Goal: Browse casually: Explore the website without a specific task or goal

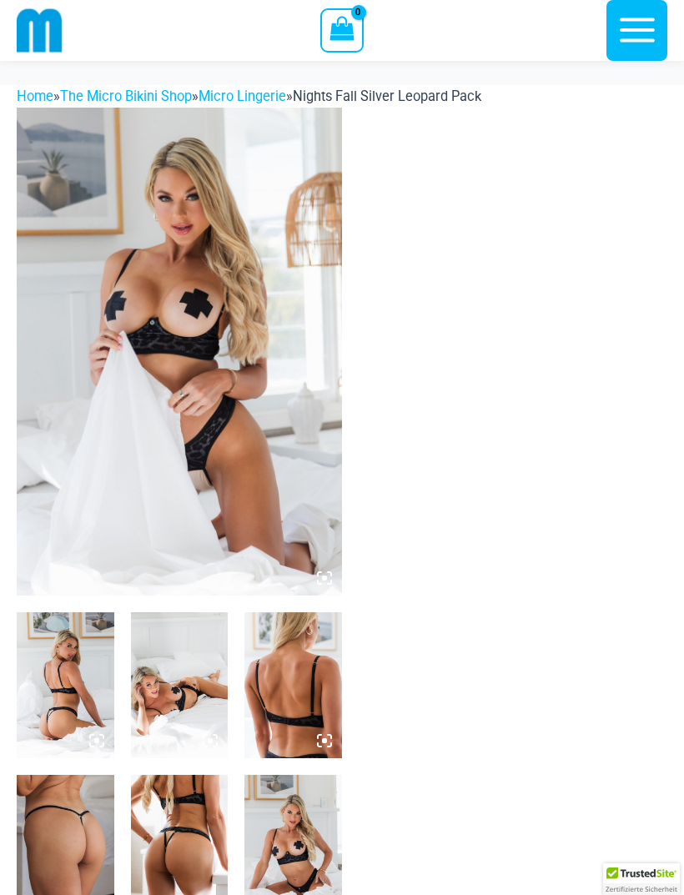
scroll to position [89, 0]
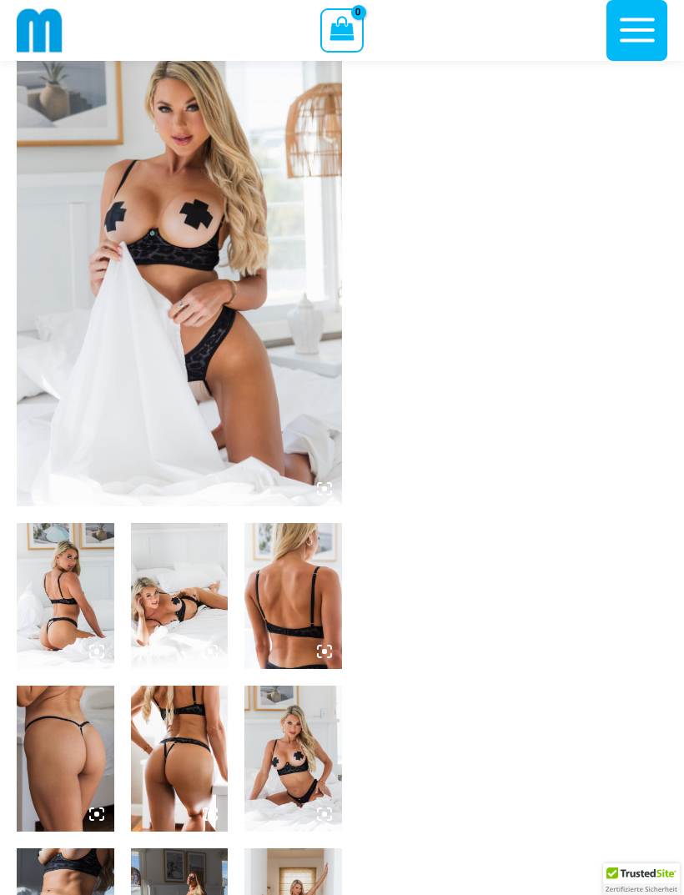
click at [235, 355] on img at bounding box center [179, 262] width 325 height 488
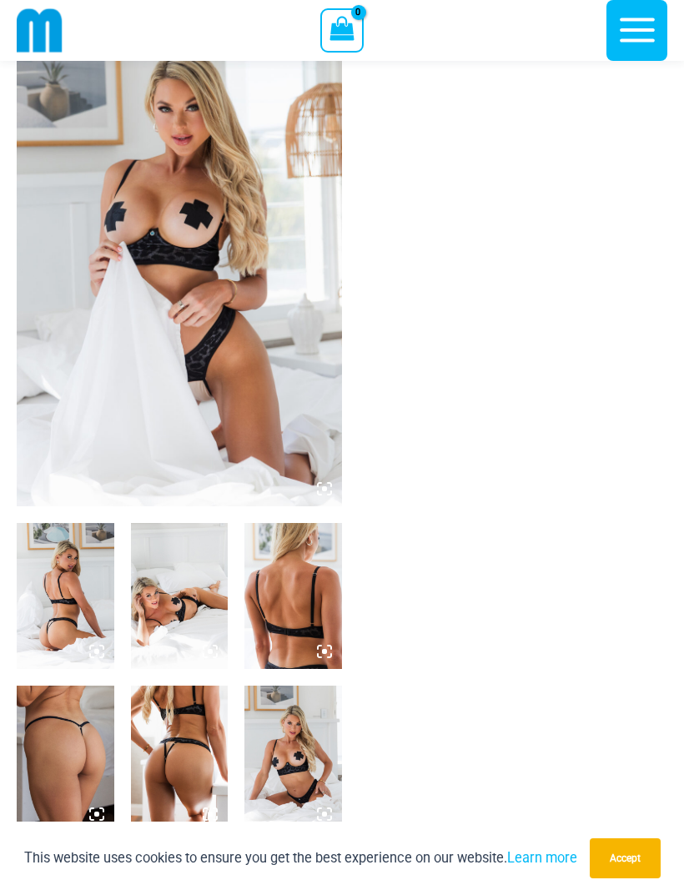
click at [185, 313] on img at bounding box center [179, 262] width 325 height 488
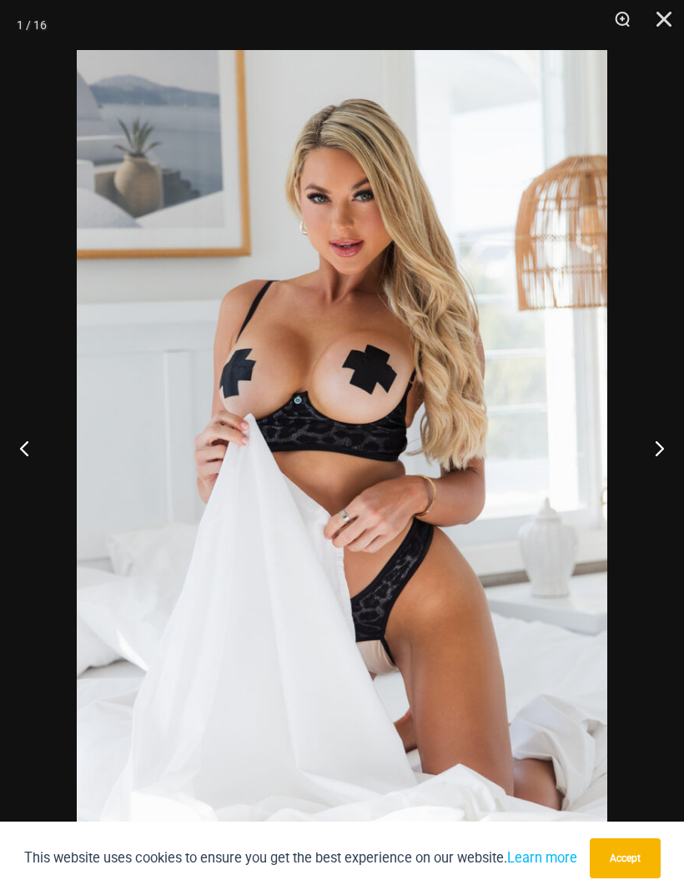
click at [654, 449] on button "Next" at bounding box center [652, 447] width 63 height 83
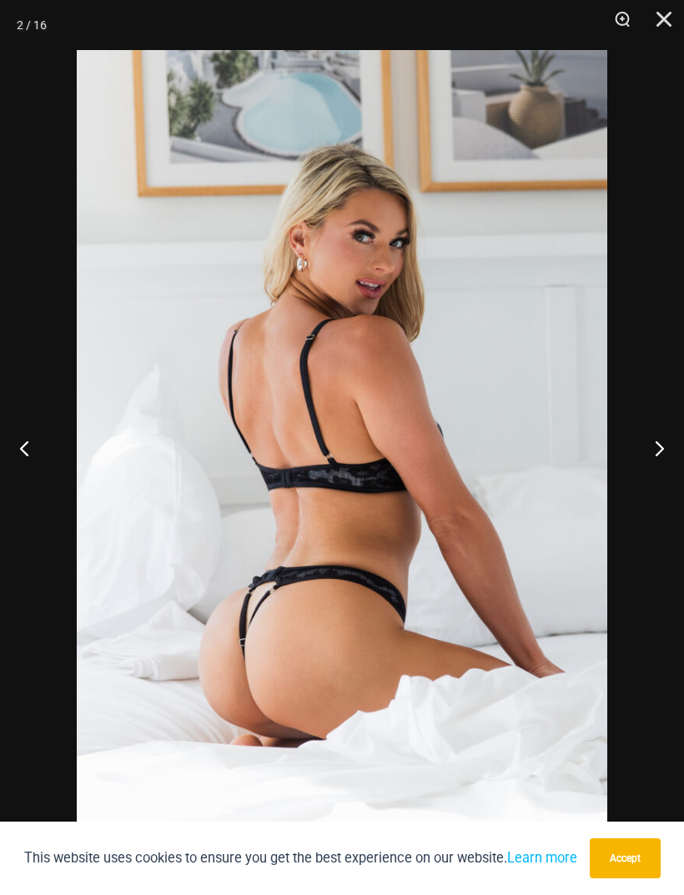
click at [660, 441] on button "Next" at bounding box center [652, 447] width 63 height 83
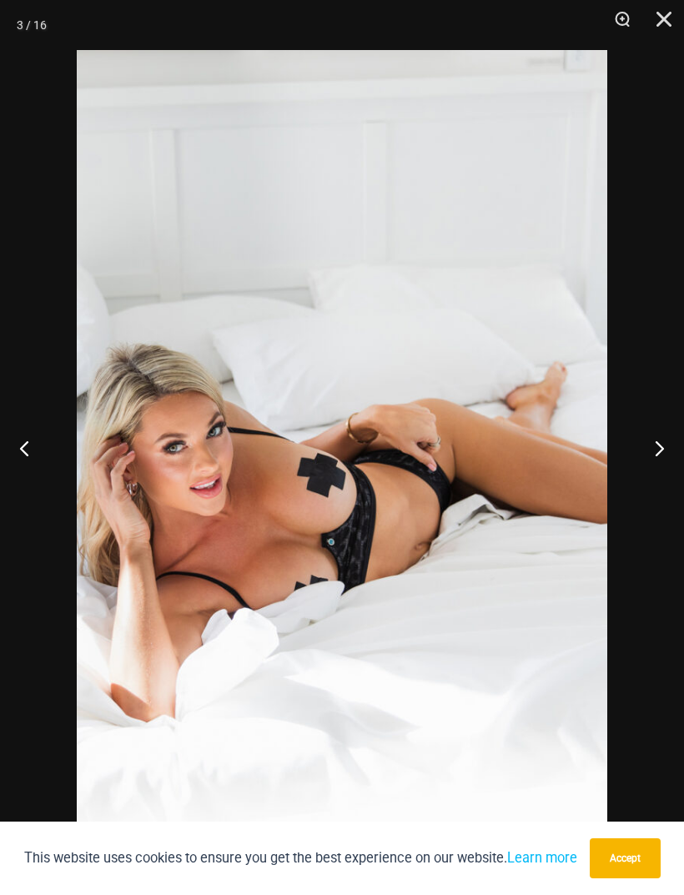
click at [656, 436] on button "Next" at bounding box center [652, 447] width 63 height 83
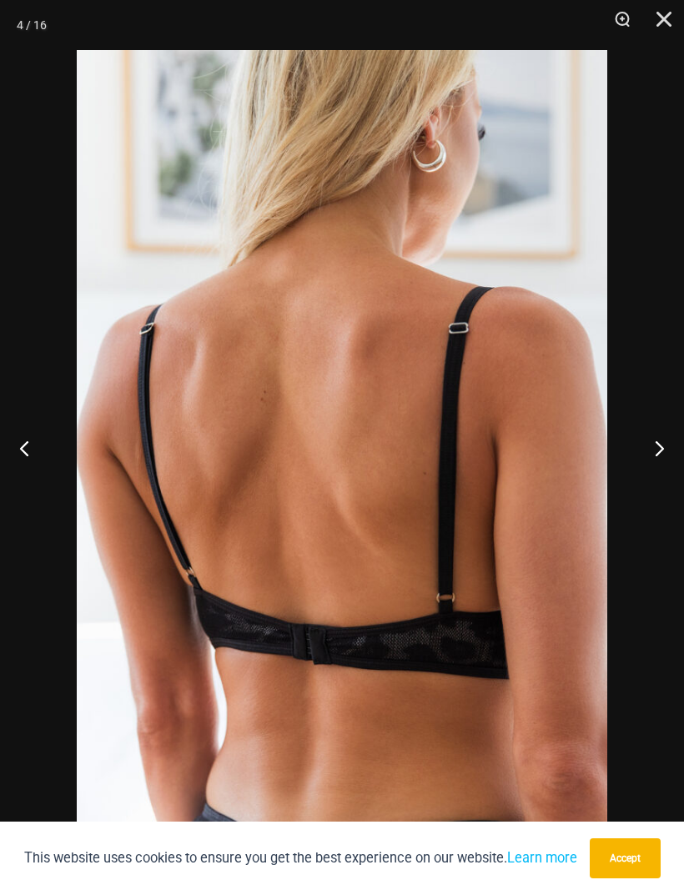
click at [660, 440] on button "Next" at bounding box center [652, 447] width 63 height 83
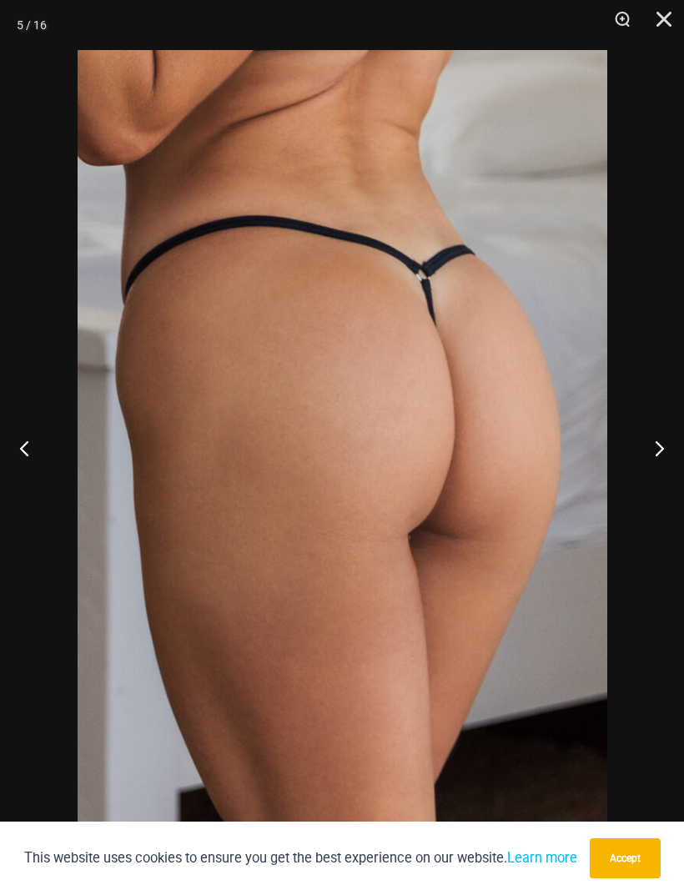
click at [658, 440] on button "Next" at bounding box center [652, 447] width 63 height 83
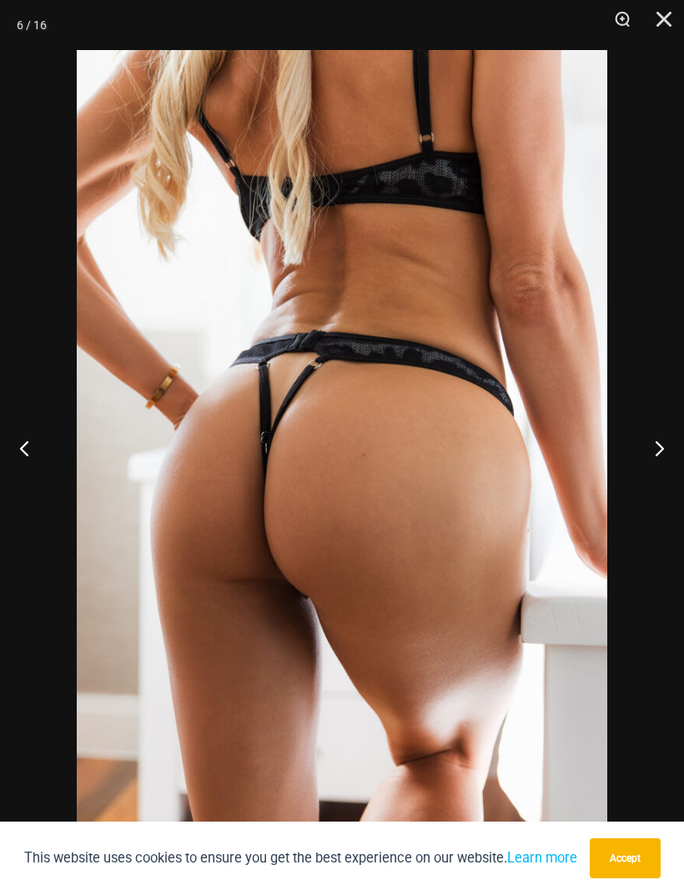
click at [659, 440] on button "Next" at bounding box center [652, 447] width 63 height 83
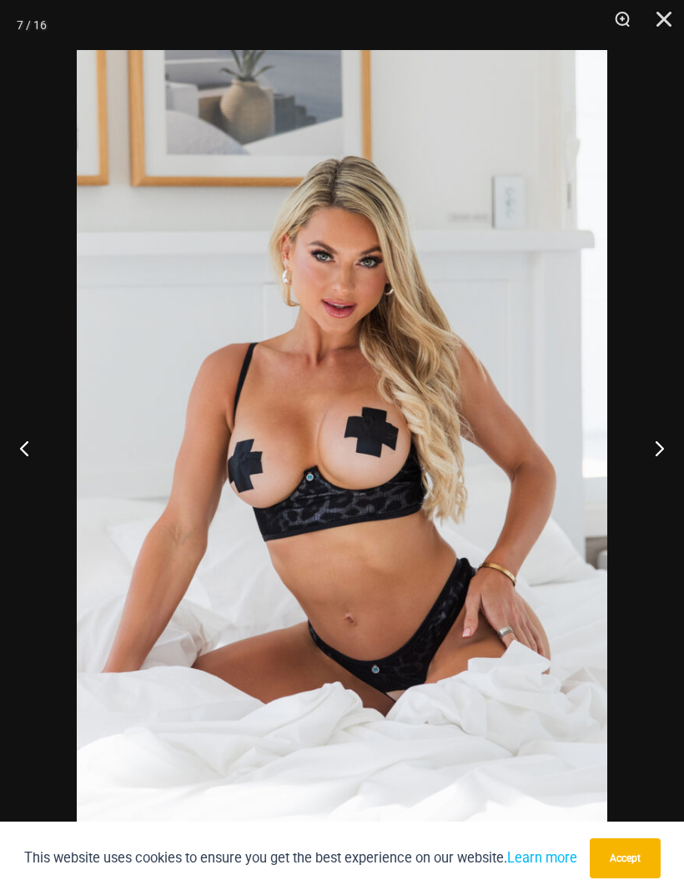
click at [659, 438] on button "Next" at bounding box center [652, 447] width 63 height 83
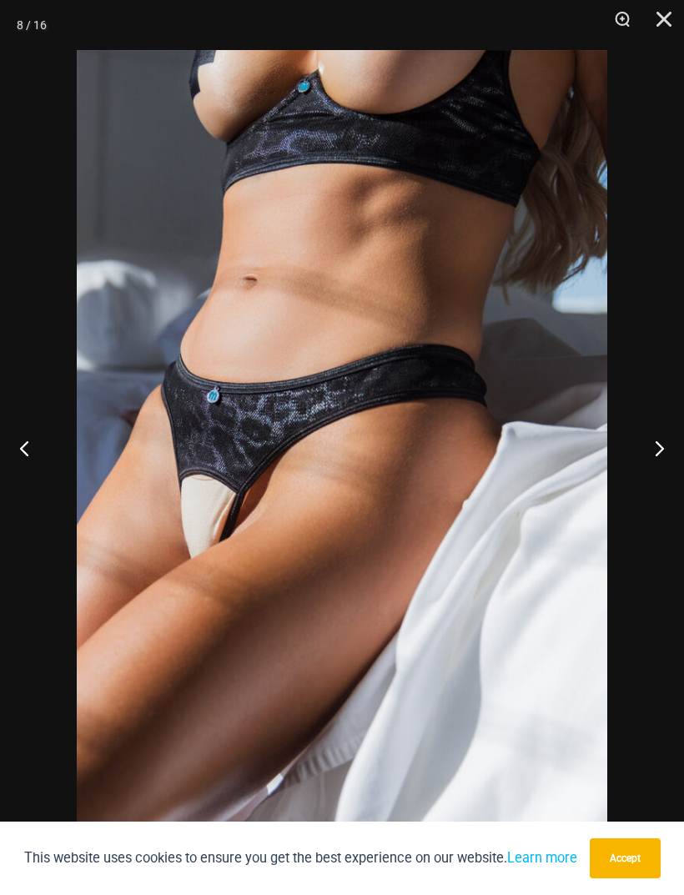
click at [654, 433] on button "Next" at bounding box center [652, 447] width 63 height 83
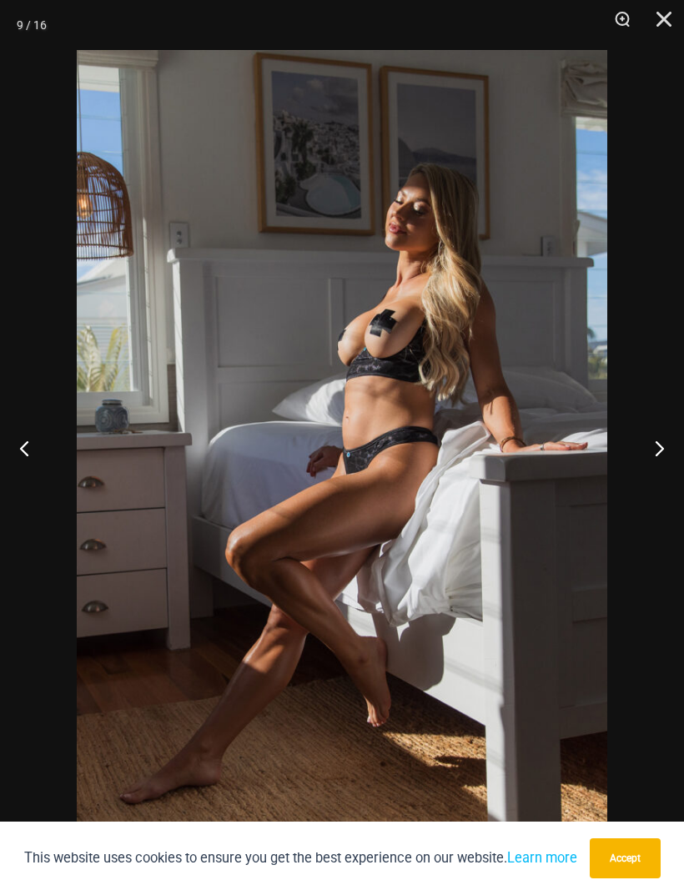
click at [658, 432] on button "Next" at bounding box center [652, 447] width 63 height 83
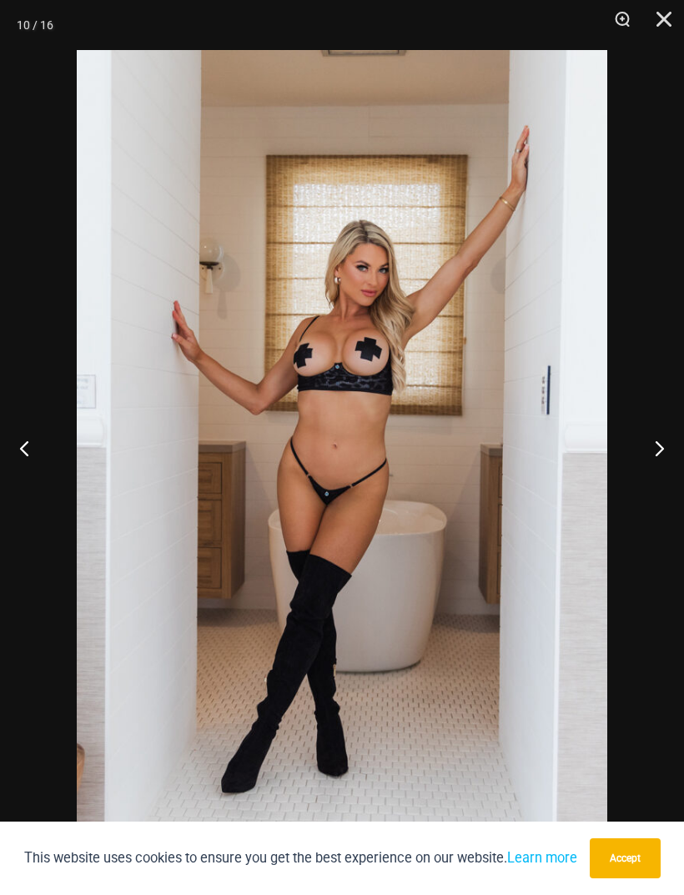
click at [653, 435] on button "Next" at bounding box center [652, 447] width 63 height 83
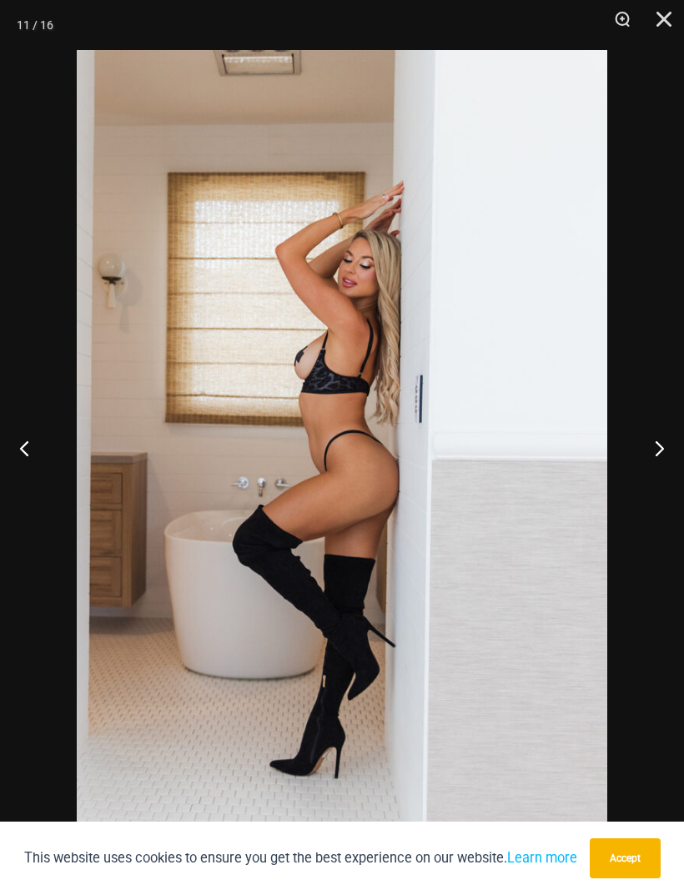
click at [654, 437] on button "Next" at bounding box center [652, 447] width 63 height 83
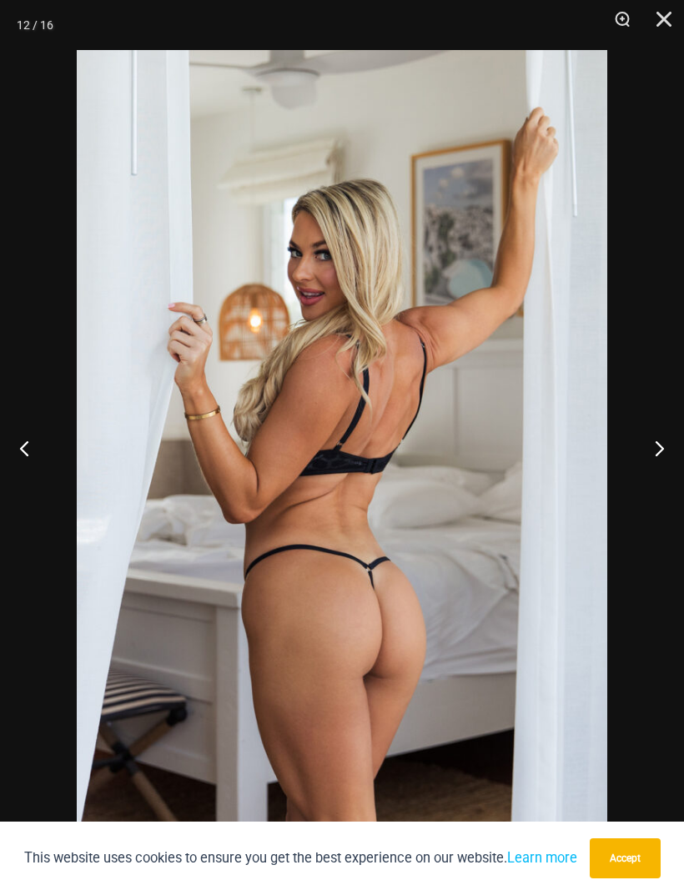
click at [657, 434] on button "Next" at bounding box center [652, 447] width 63 height 83
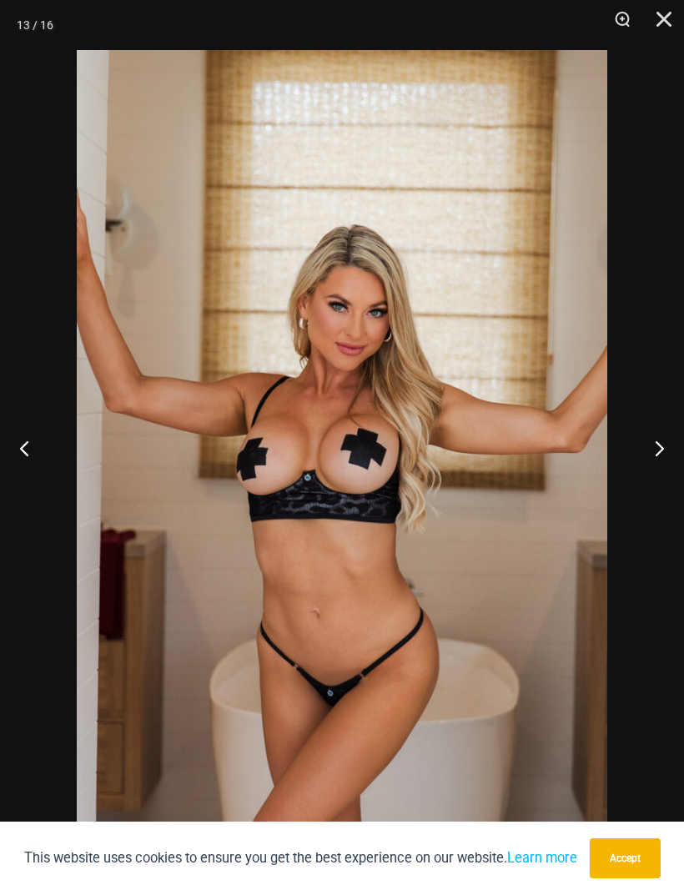
click at [651, 443] on button "Next" at bounding box center [652, 447] width 63 height 83
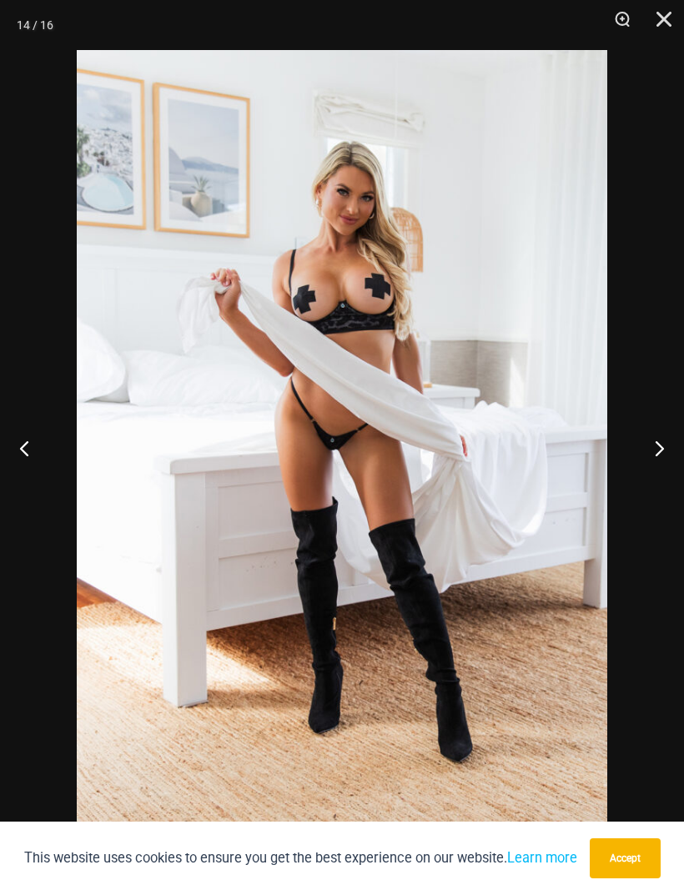
click at [656, 444] on button "Next" at bounding box center [652, 447] width 63 height 83
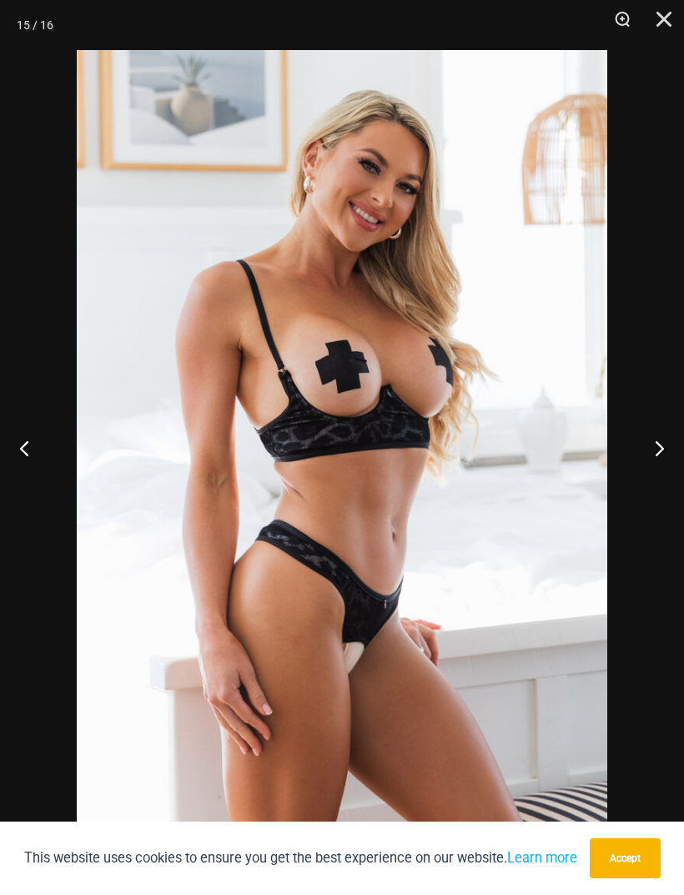
click at [648, 444] on button "Next" at bounding box center [652, 447] width 63 height 83
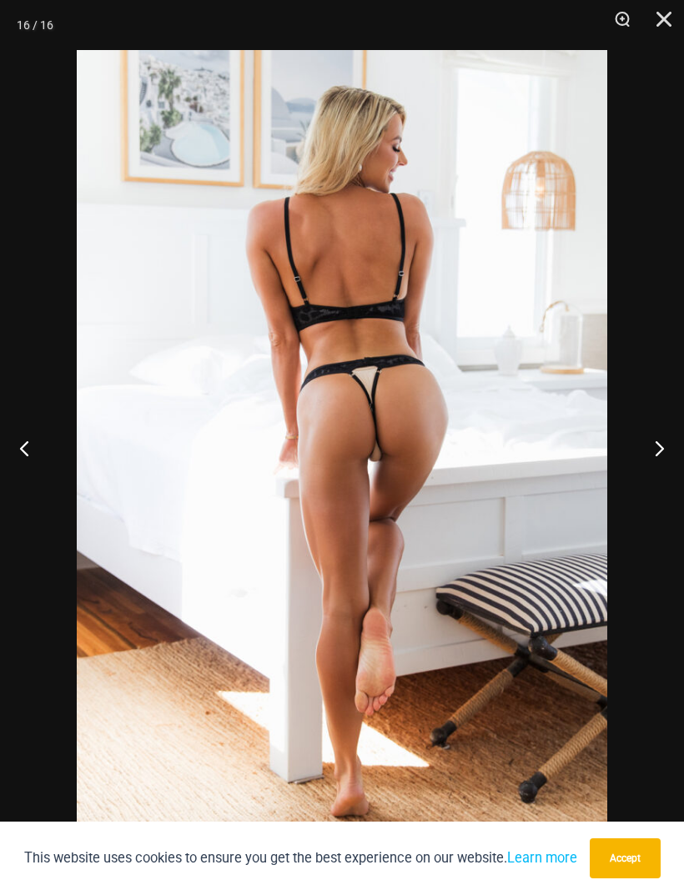
click at [648, 440] on button "Next" at bounding box center [652, 447] width 63 height 83
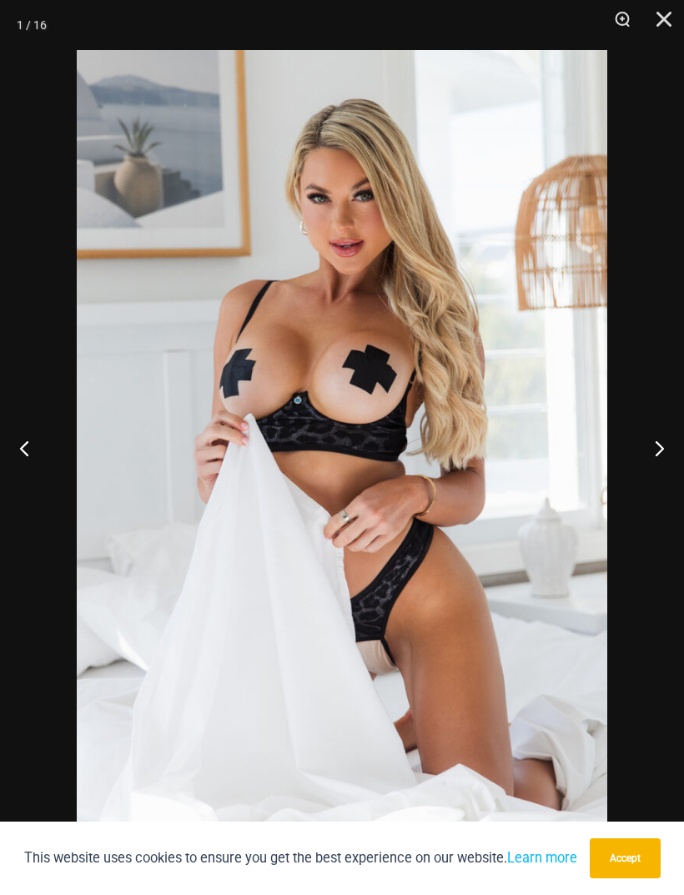
click at [650, 442] on button "Next" at bounding box center [652, 447] width 63 height 83
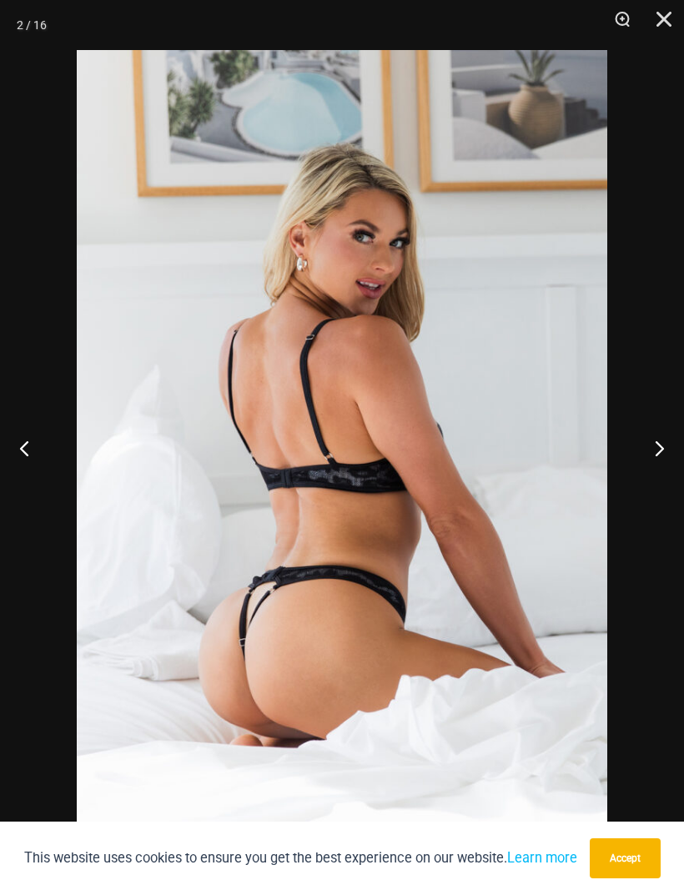
click at [643, 443] on button "Next" at bounding box center [652, 447] width 63 height 83
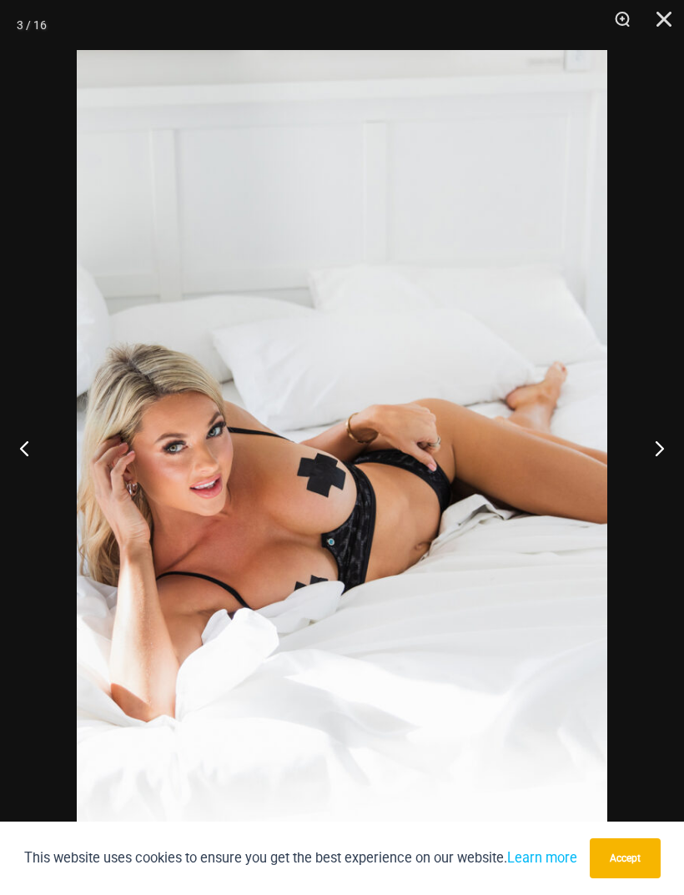
click at [658, 463] on button "Next" at bounding box center [652, 447] width 63 height 83
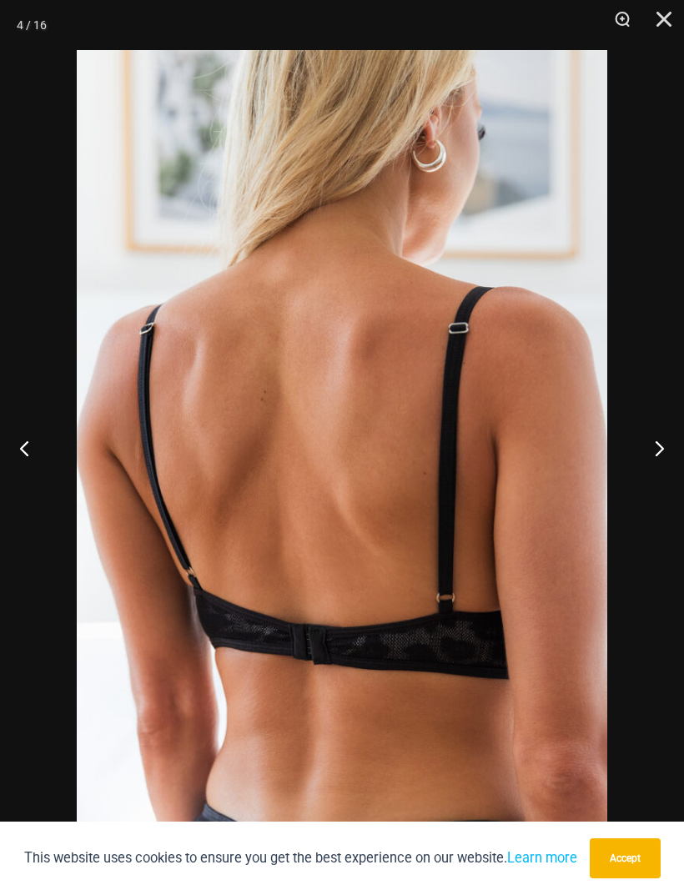
click at [657, 462] on button "Next" at bounding box center [652, 447] width 63 height 83
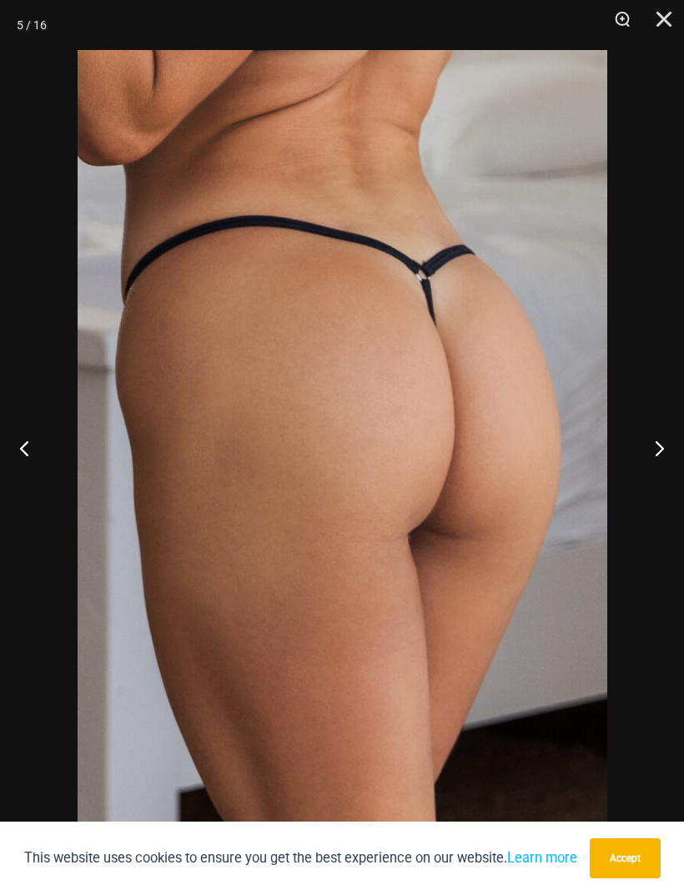
click at [660, 464] on button "Next" at bounding box center [652, 447] width 63 height 83
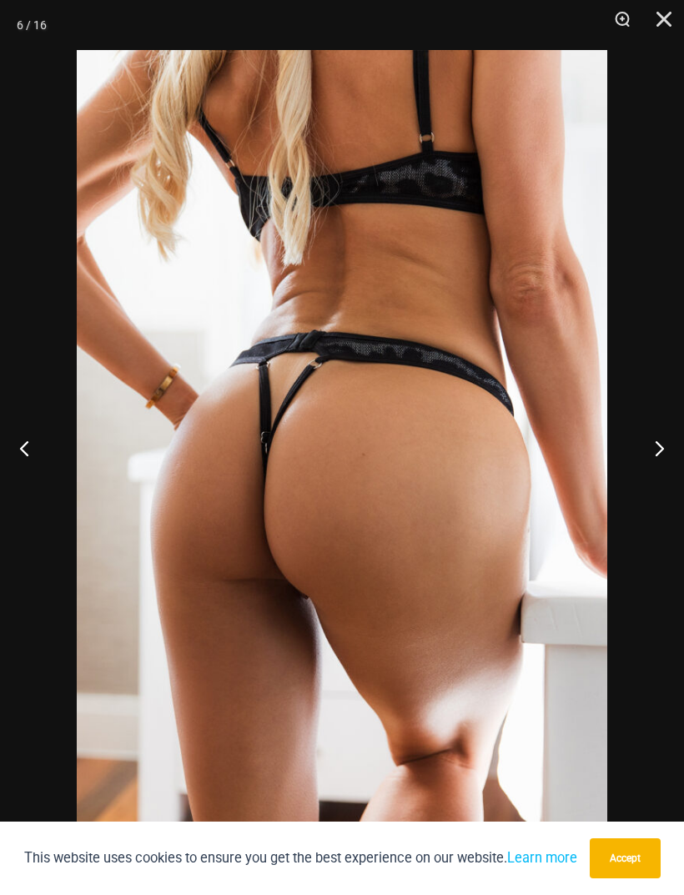
click at [659, 18] on button "Close" at bounding box center [658, 25] width 42 height 50
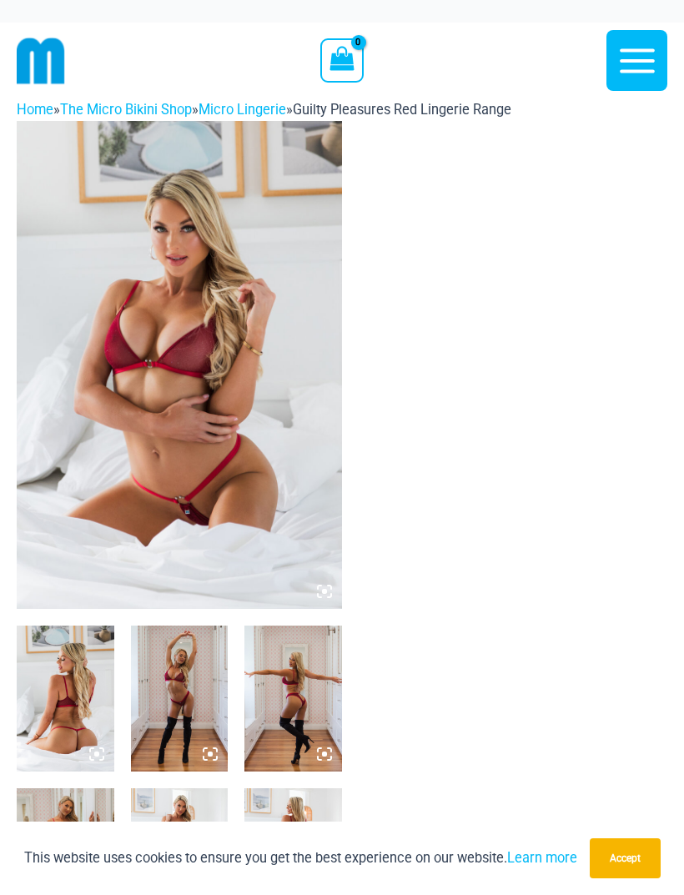
click at [201, 353] on img at bounding box center [179, 365] width 325 height 488
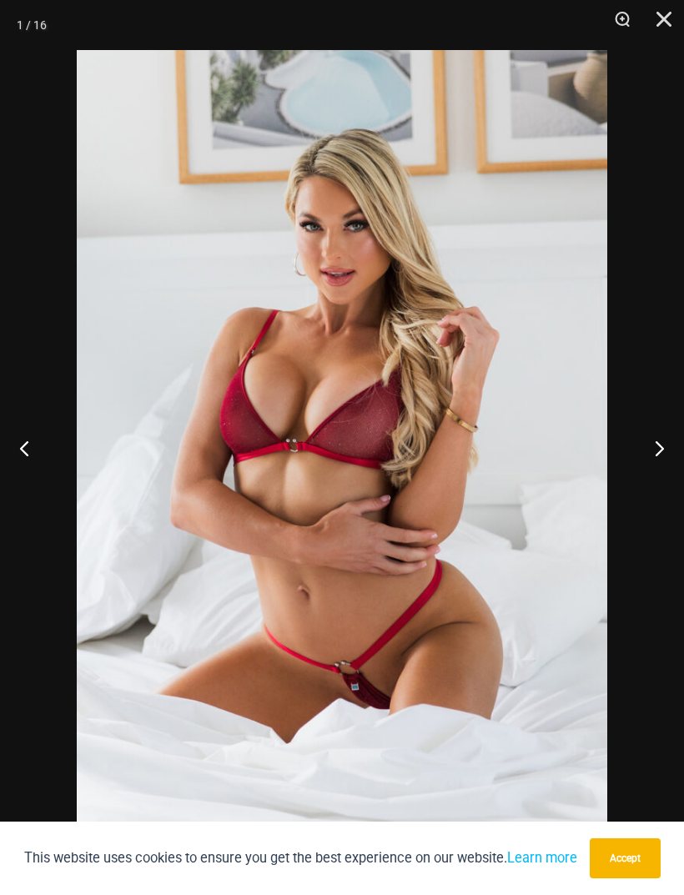
click at [657, 451] on button "Next" at bounding box center [652, 447] width 63 height 83
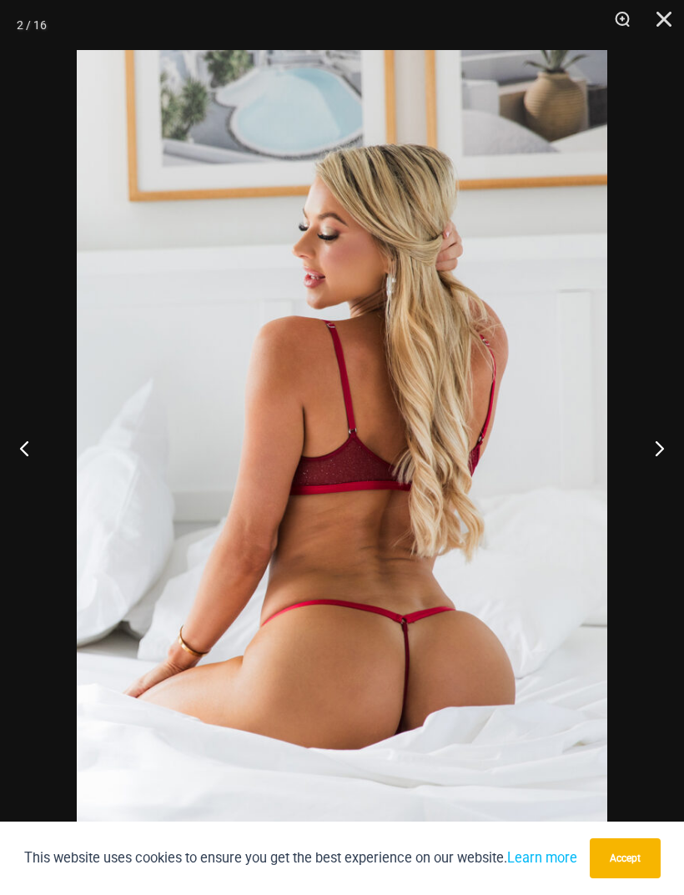
click at [657, 448] on button "Next" at bounding box center [652, 447] width 63 height 83
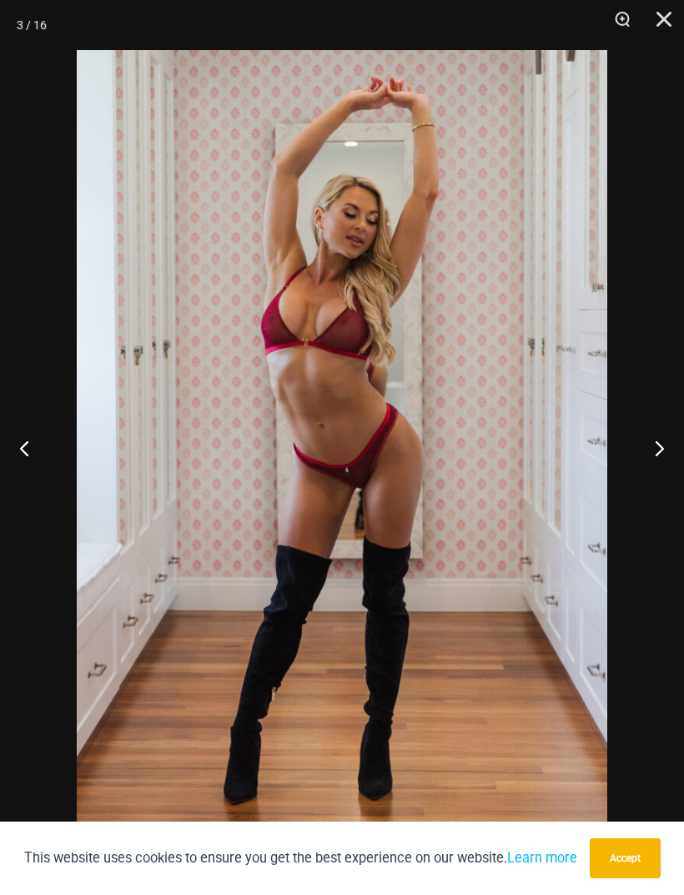
click at [663, 449] on button "Next" at bounding box center [652, 447] width 63 height 83
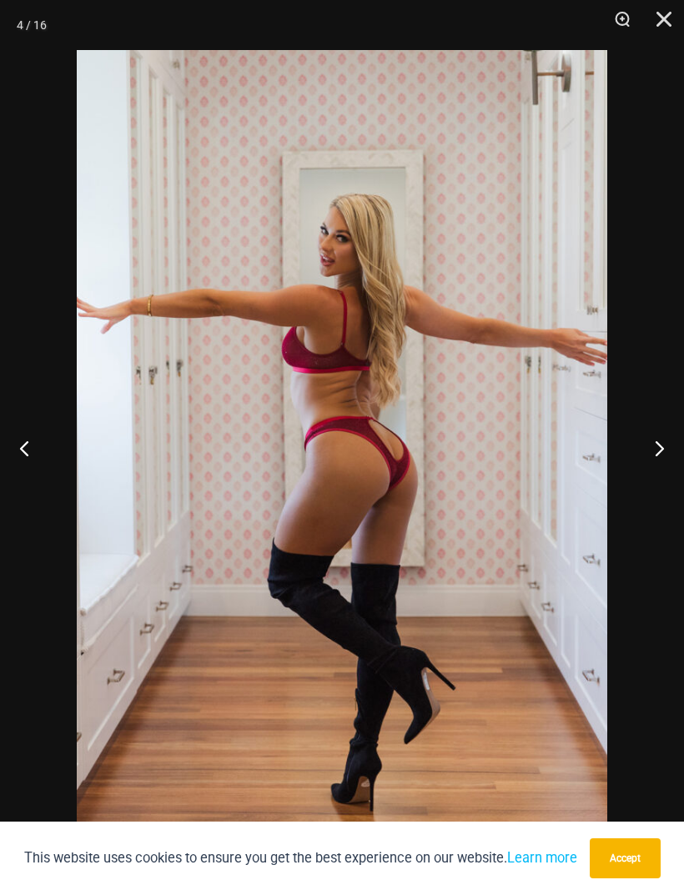
click at [663, 440] on button "Next" at bounding box center [652, 447] width 63 height 83
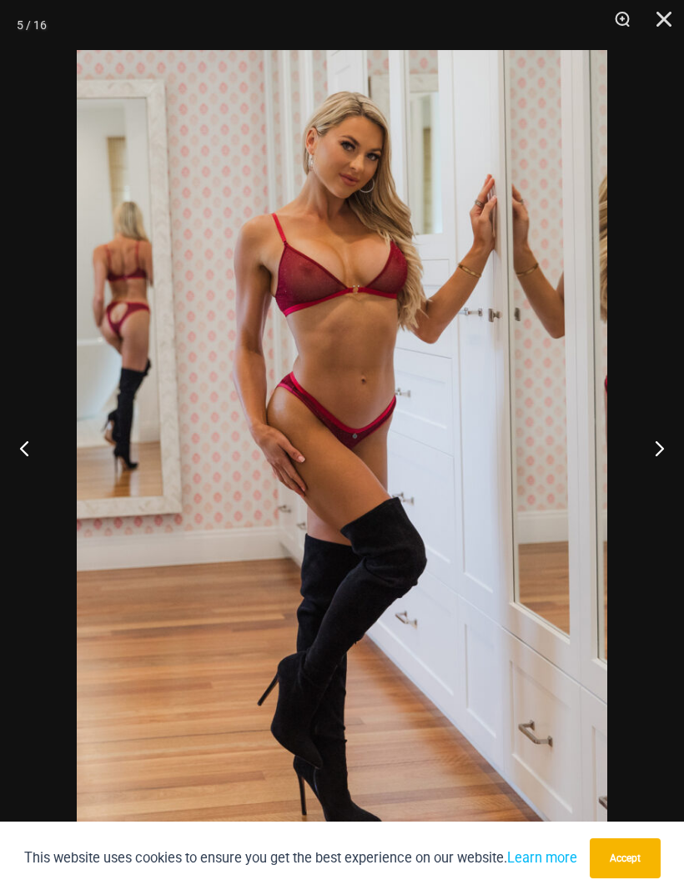
click at [663, 446] on button "Next" at bounding box center [652, 447] width 63 height 83
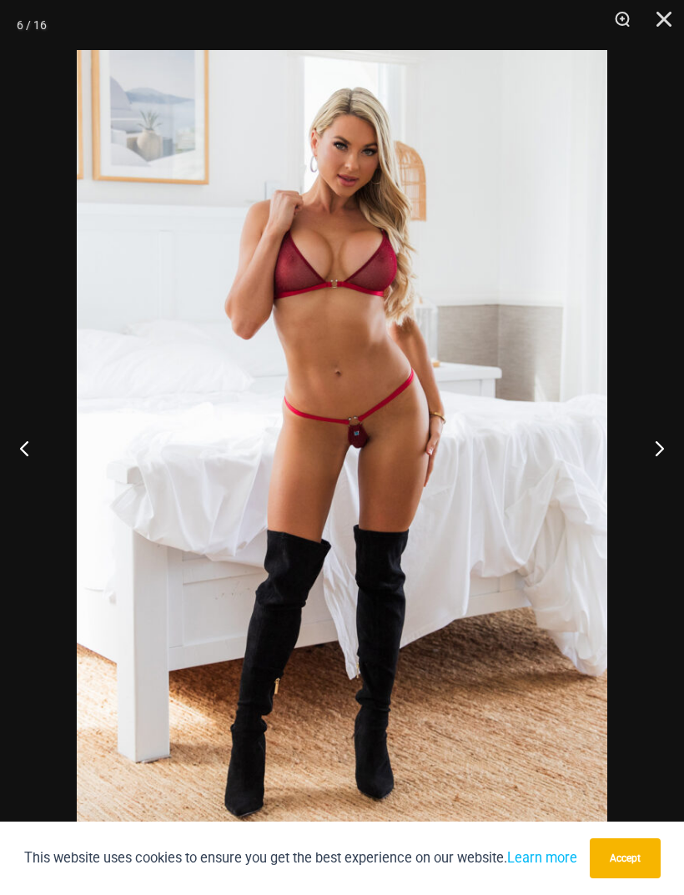
click at [662, 442] on button "Next" at bounding box center [652, 447] width 63 height 83
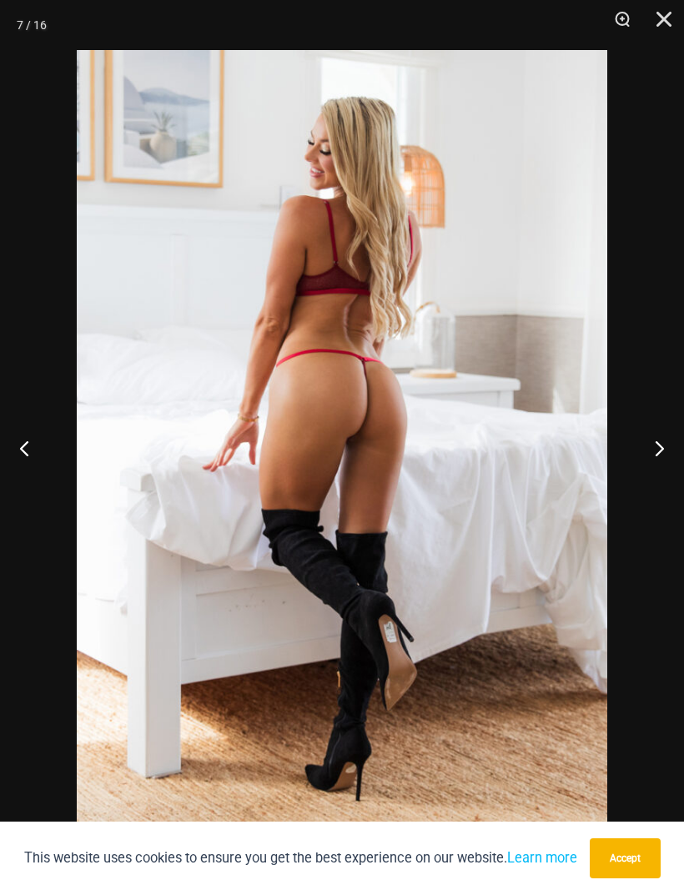
click at [659, 444] on button "Next" at bounding box center [652, 447] width 63 height 83
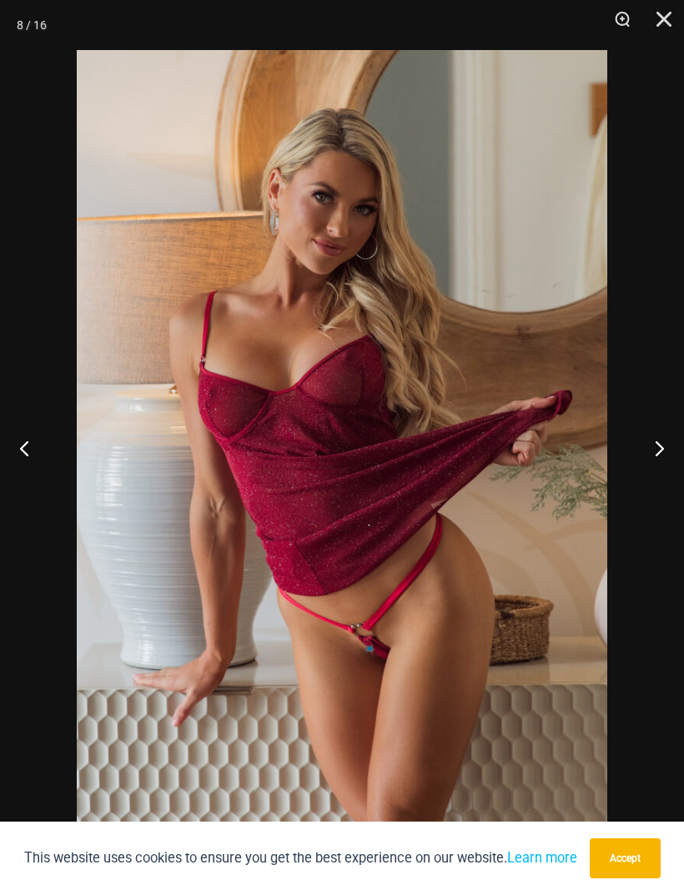
click at [655, 451] on button "Next" at bounding box center [652, 447] width 63 height 83
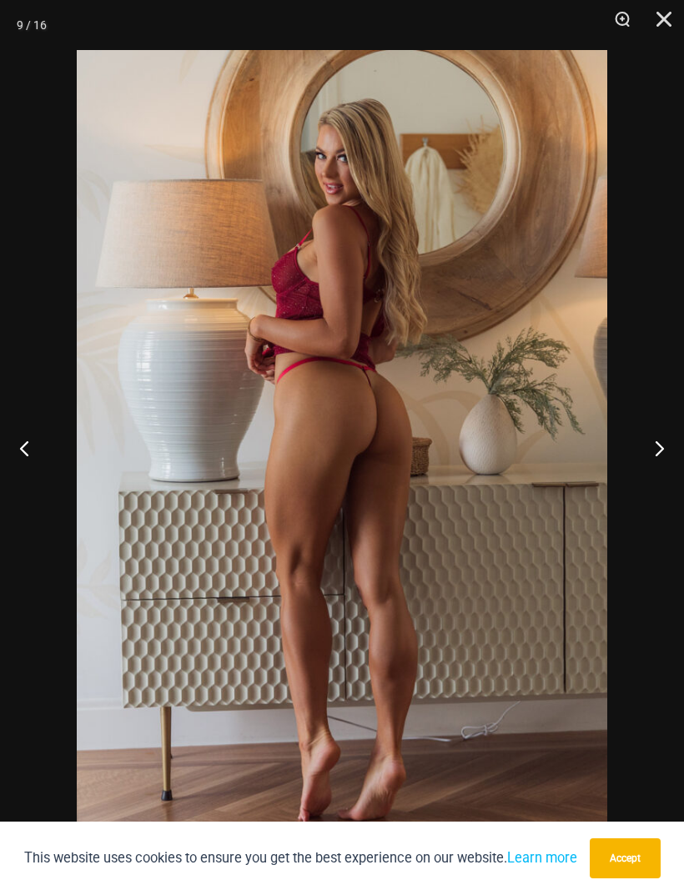
click at [654, 449] on button "Next" at bounding box center [652, 447] width 63 height 83
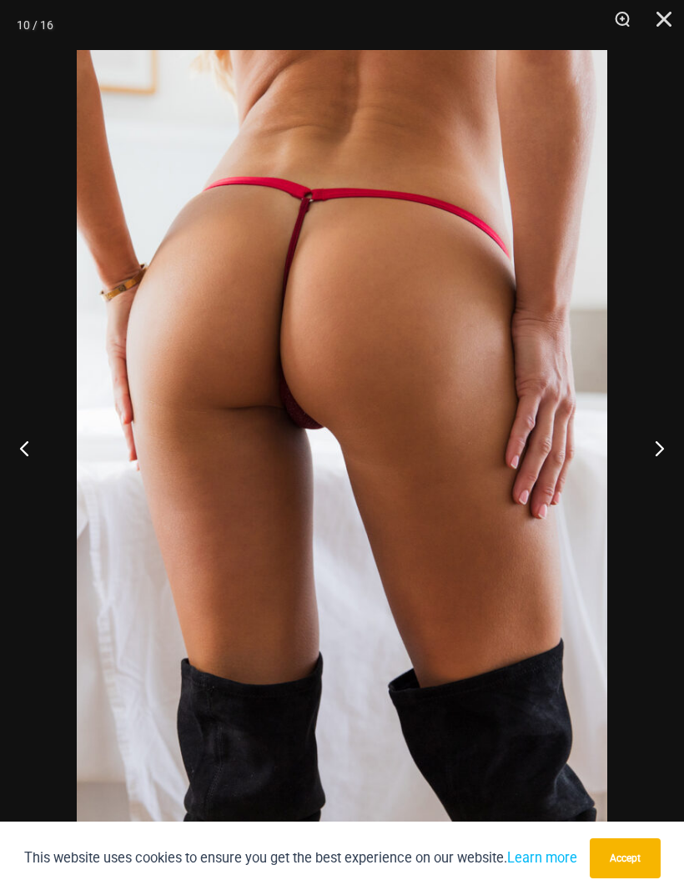
click at [652, 448] on button "Next" at bounding box center [652, 447] width 63 height 83
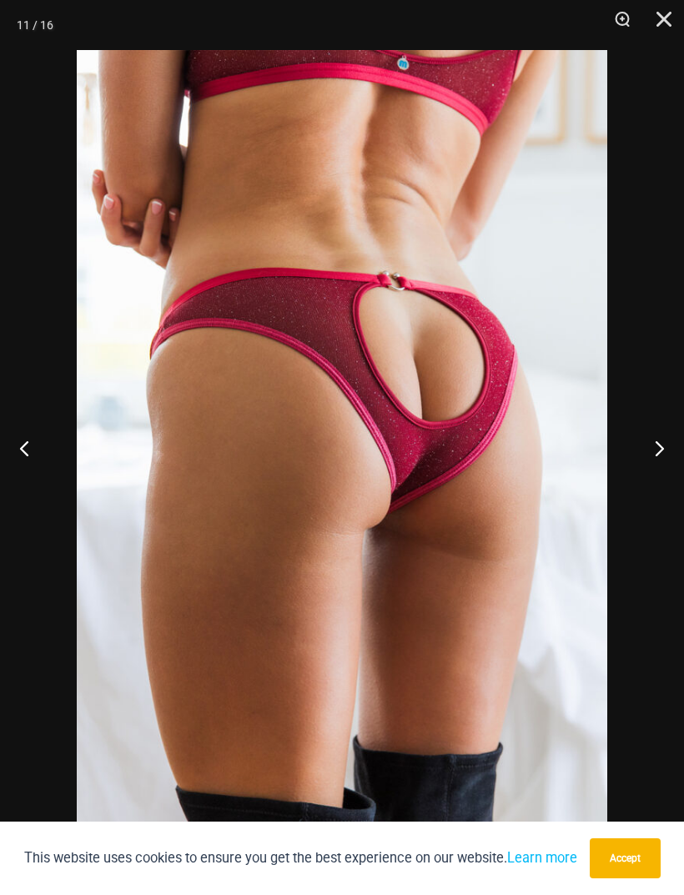
click at [381, 490] on img at bounding box center [342, 447] width 530 height 795
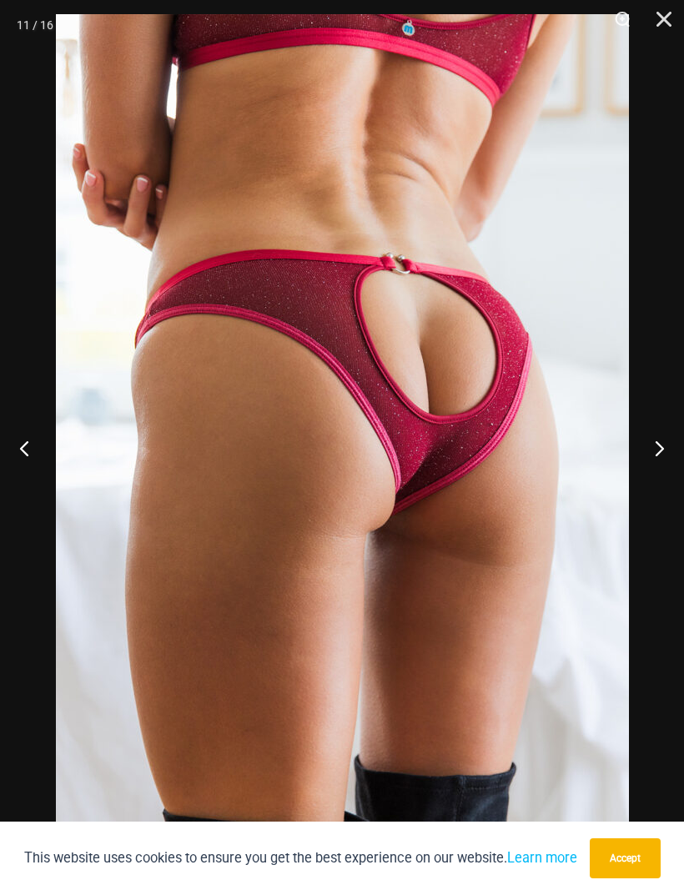
click at [647, 449] on button "Next" at bounding box center [652, 447] width 63 height 83
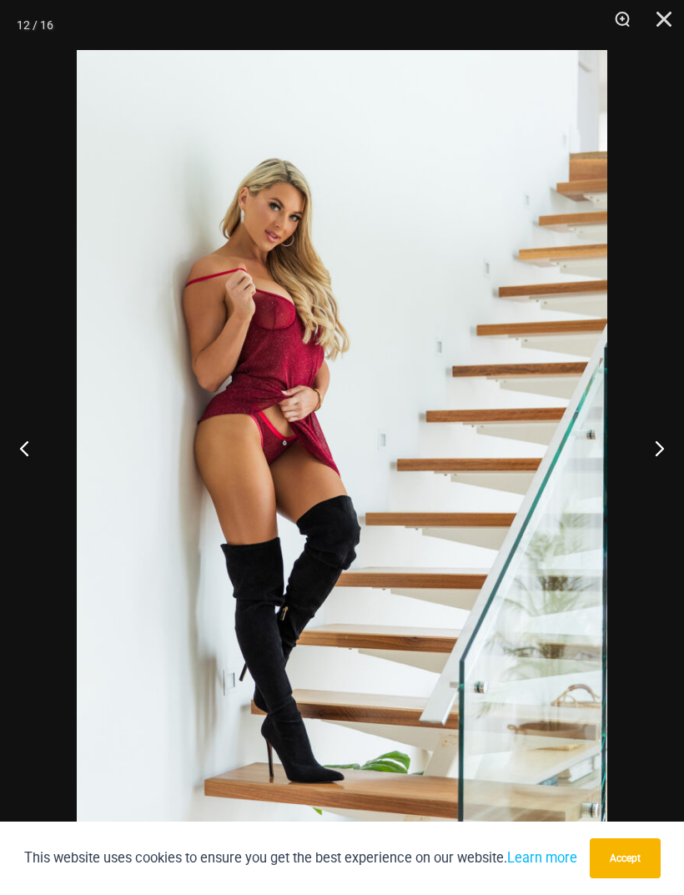
click at [649, 449] on button "Next" at bounding box center [652, 447] width 63 height 83
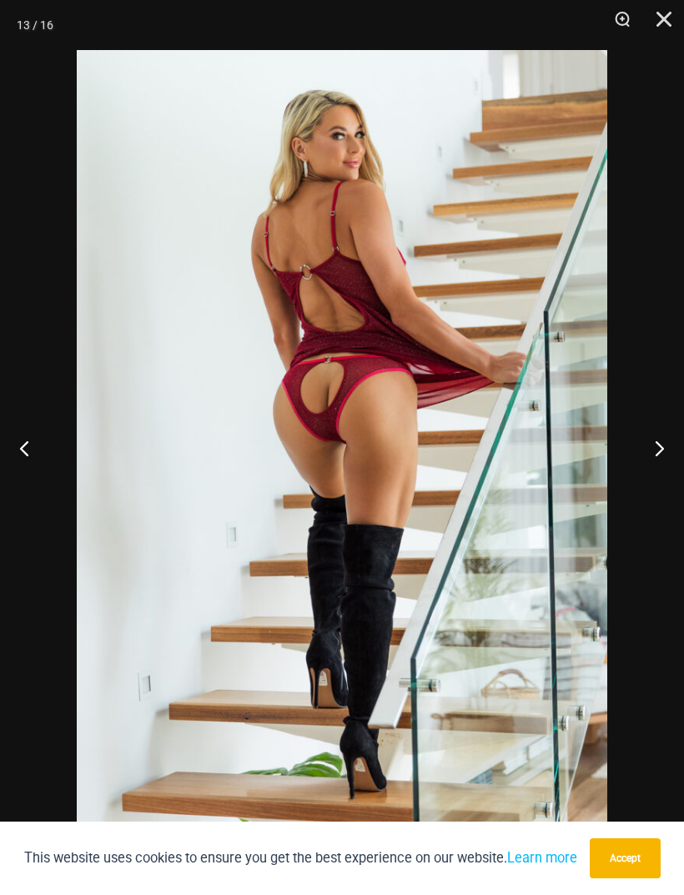
click at [653, 449] on button "Next" at bounding box center [652, 447] width 63 height 83
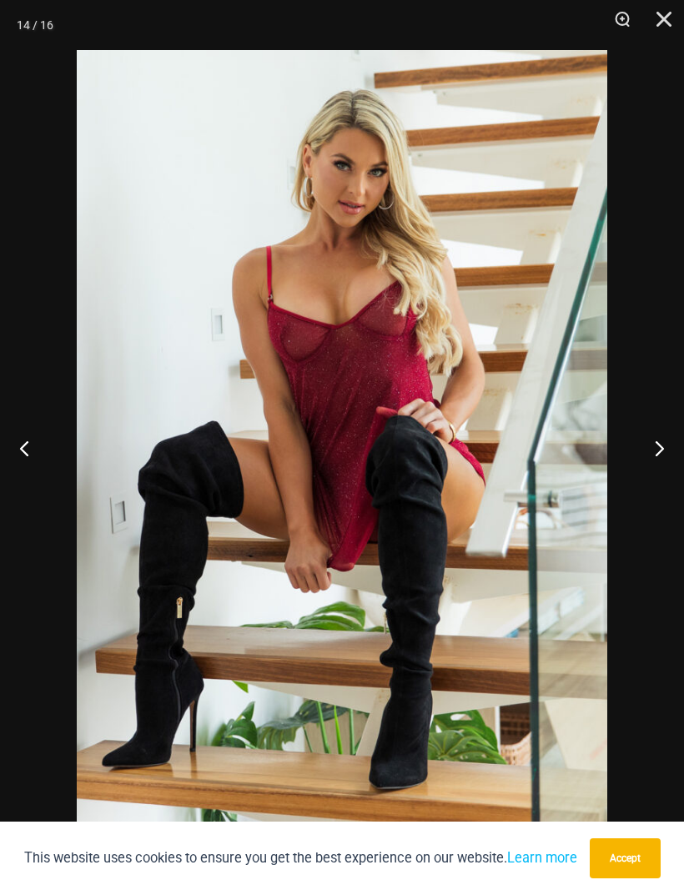
click at [653, 450] on button "Next" at bounding box center [652, 447] width 63 height 83
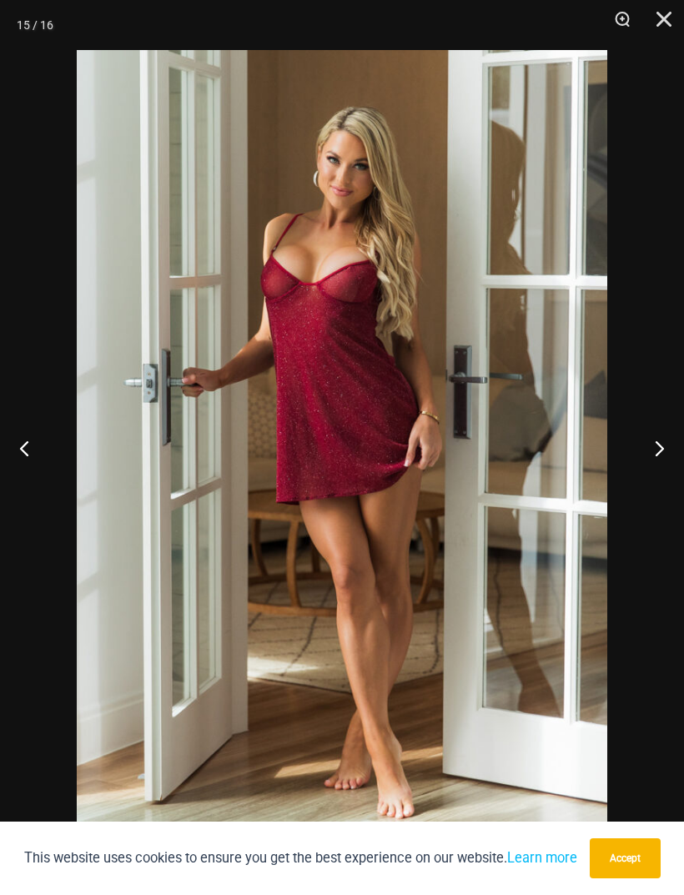
click at [654, 452] on button "Next" at bounding box center [652, 447] width 63 height 83
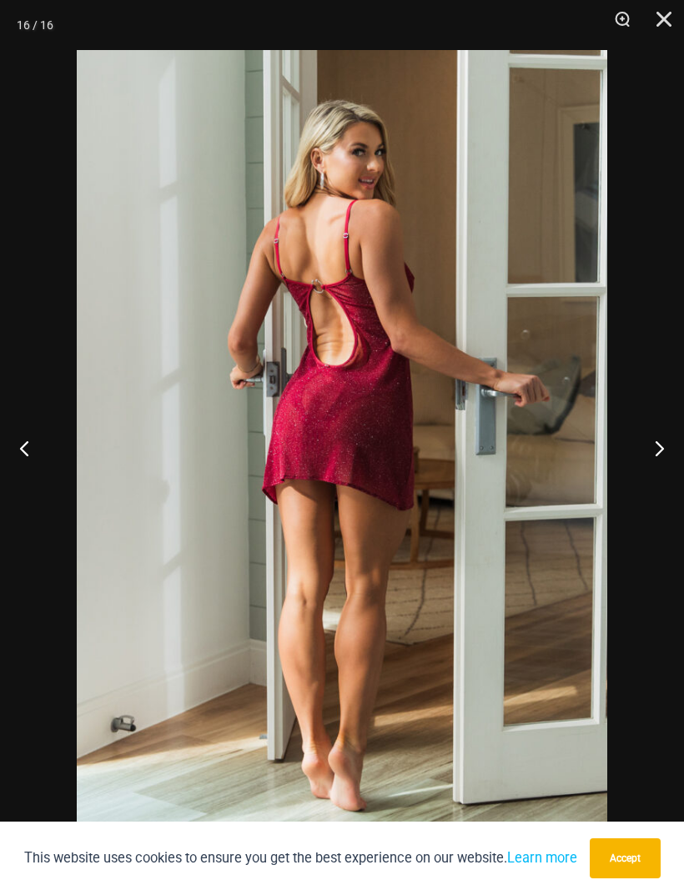
click at [25, 450] on button "Previous" at bounding box center [31, 447] width 63 height 83
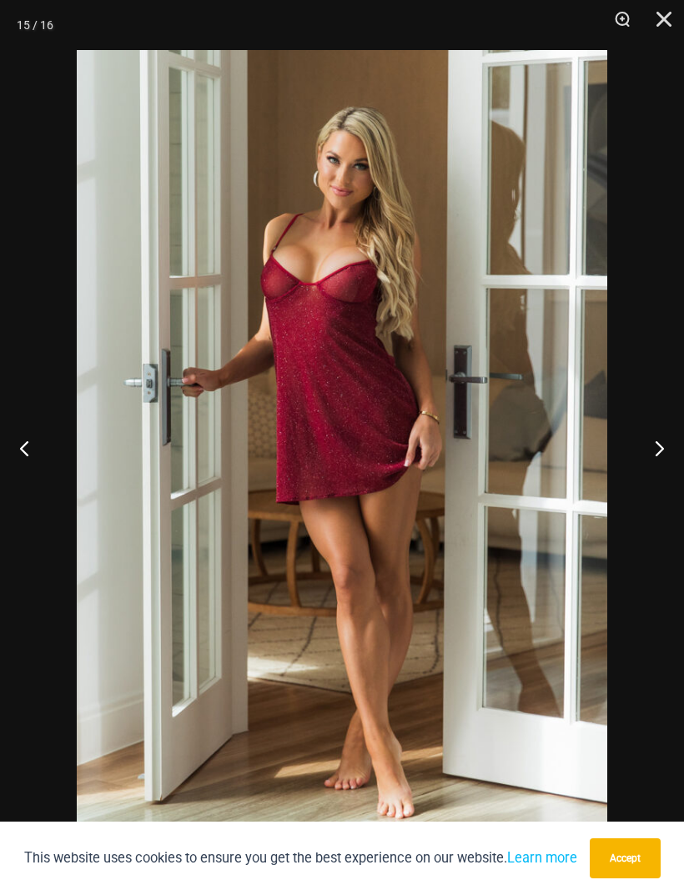
click at [40, 452] on button "Previous" at bounding box center [31, 447] width 63 height 83
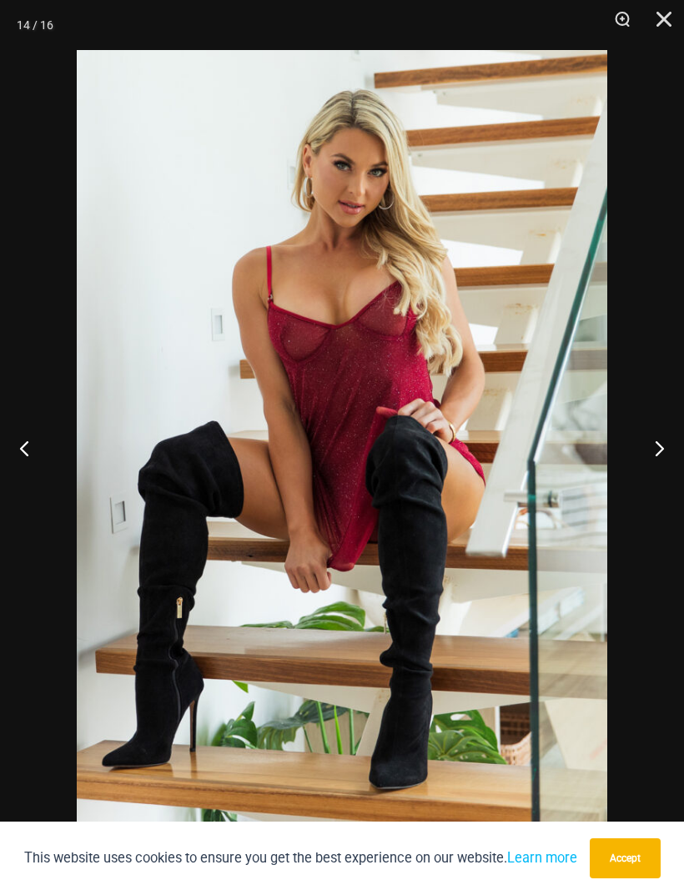
click at [639, 450] on button "Next" at bounding box center [652, 447] width 63 height 83
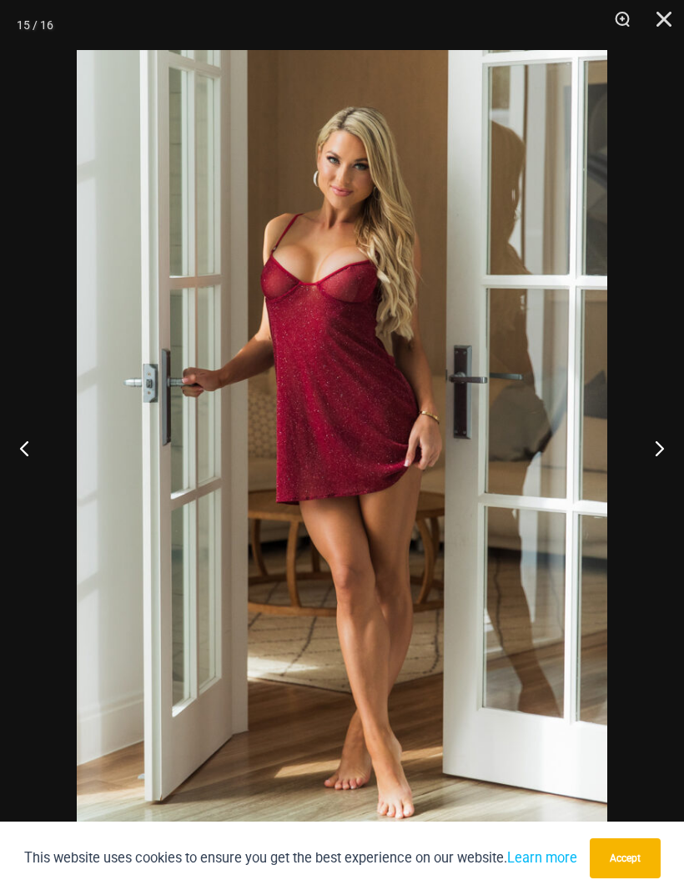
click at [654, 441] on button "Next" at bounding box center [652, 447] width 63 height 83
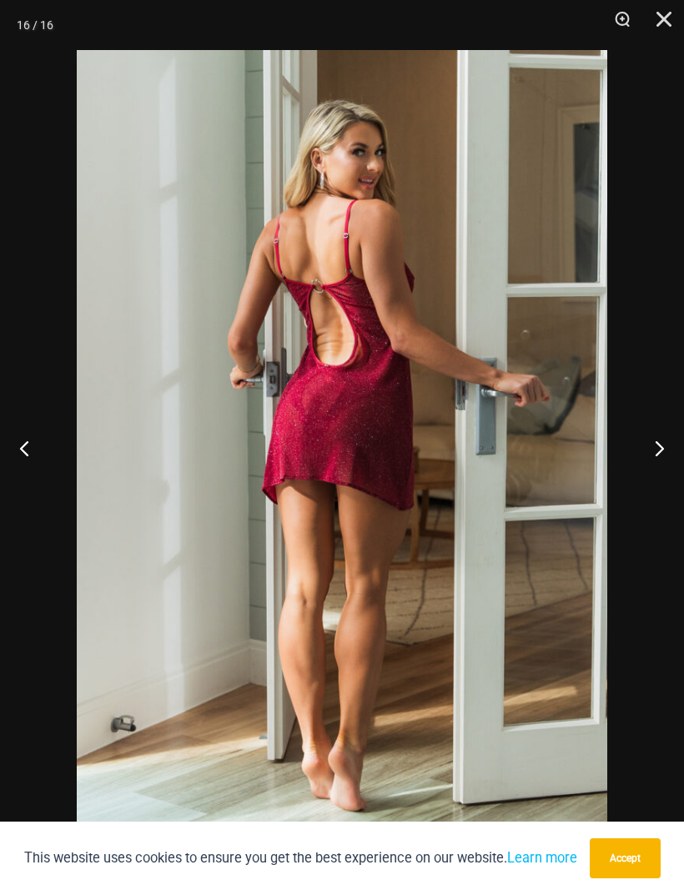
click at [651, 449] on button "Next" at bounding box center [652, 447] width 63 height 83
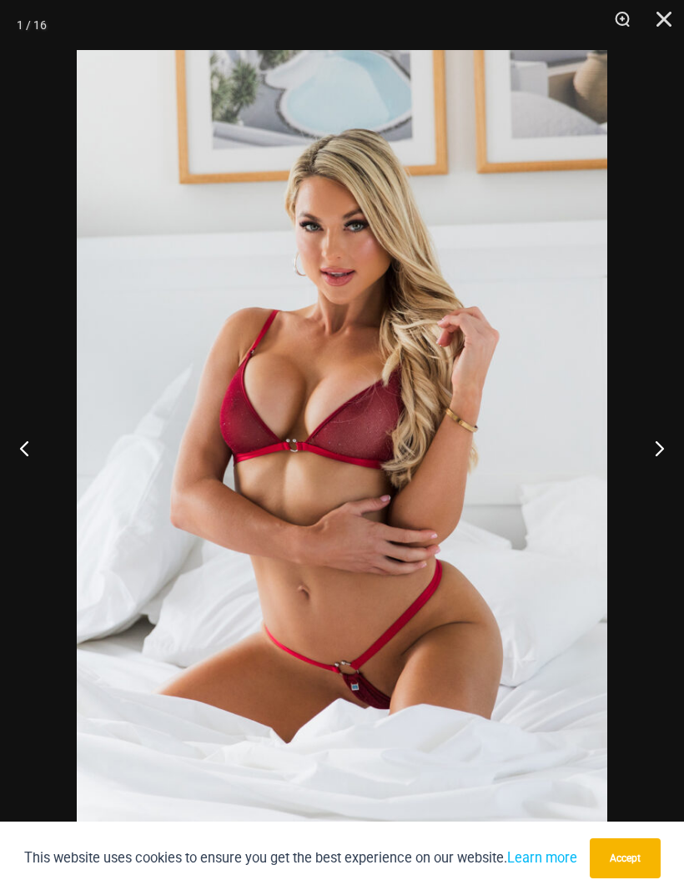
click at [659, 456] on button "Next" at bounding box center [652, 447] width 63 height 83
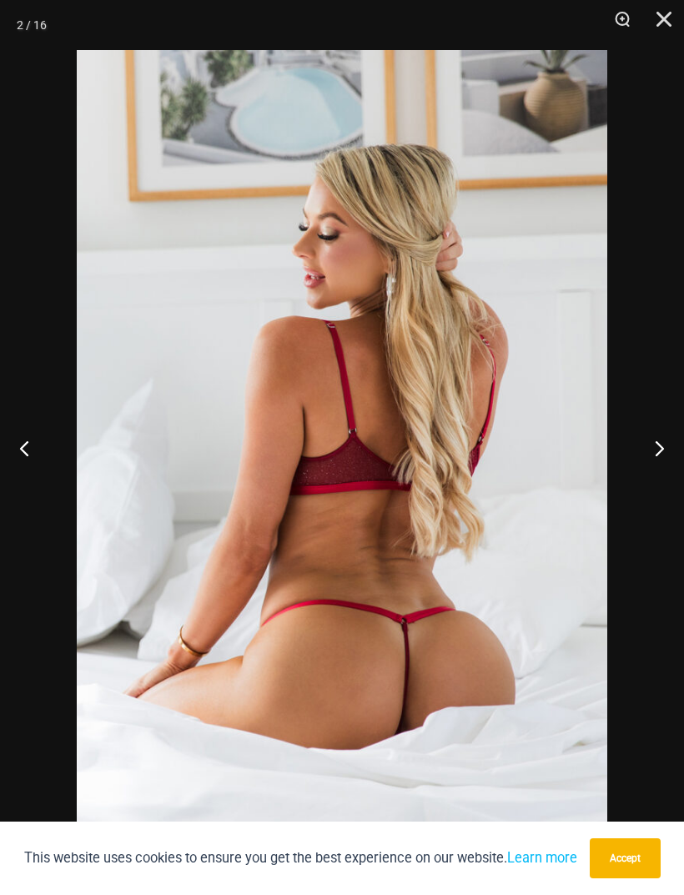
click at [36, 456] on button "Previous" at bounding box center [31, 447] width 63 height 83
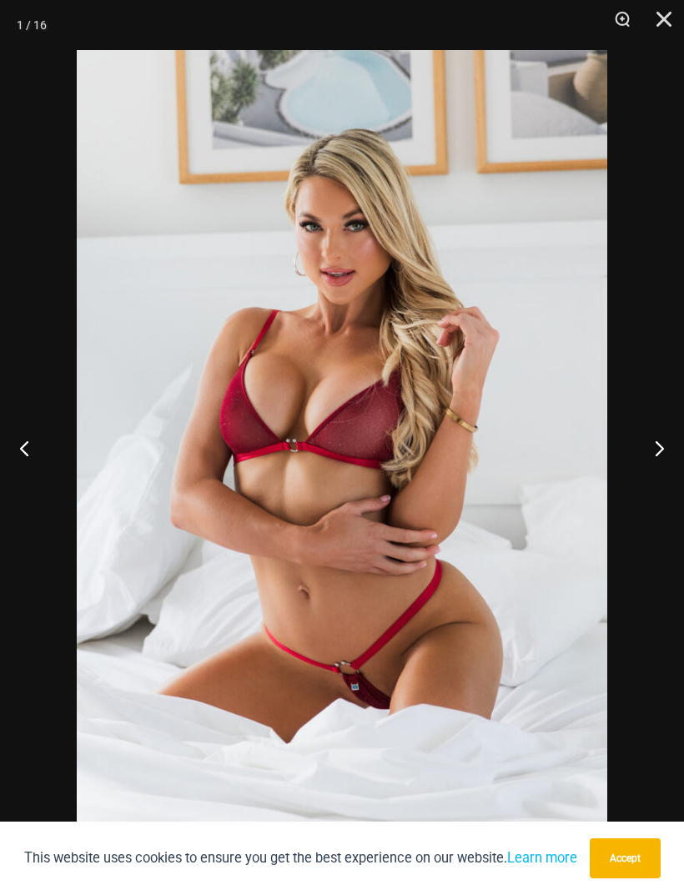
click at [649, 454] on button "Next" at bounding box center [652, 447] width 63 height 83
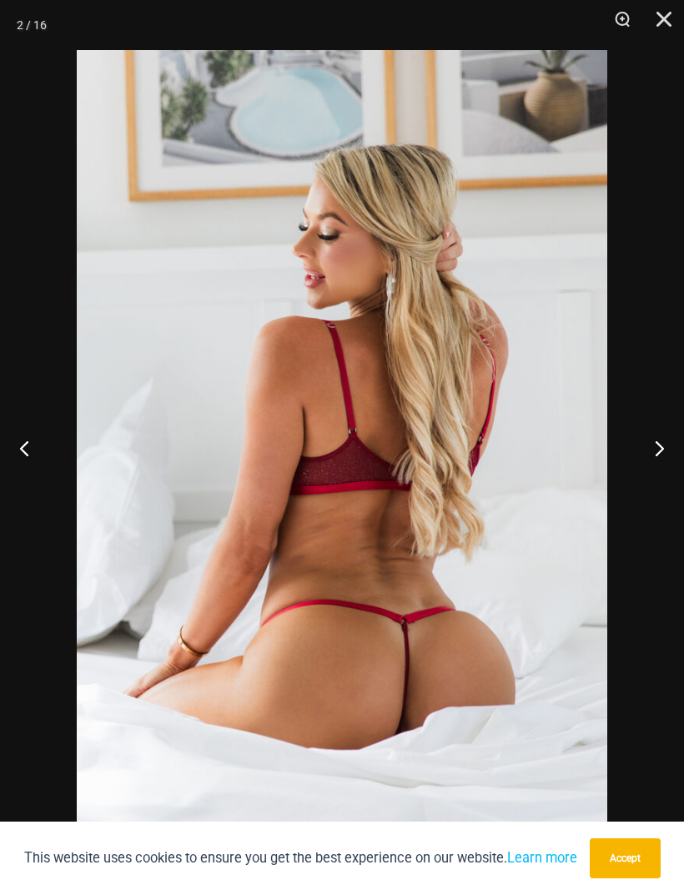
click at [662, 456] on button "Next" at bounding box center [652, 447] width 63 height 83
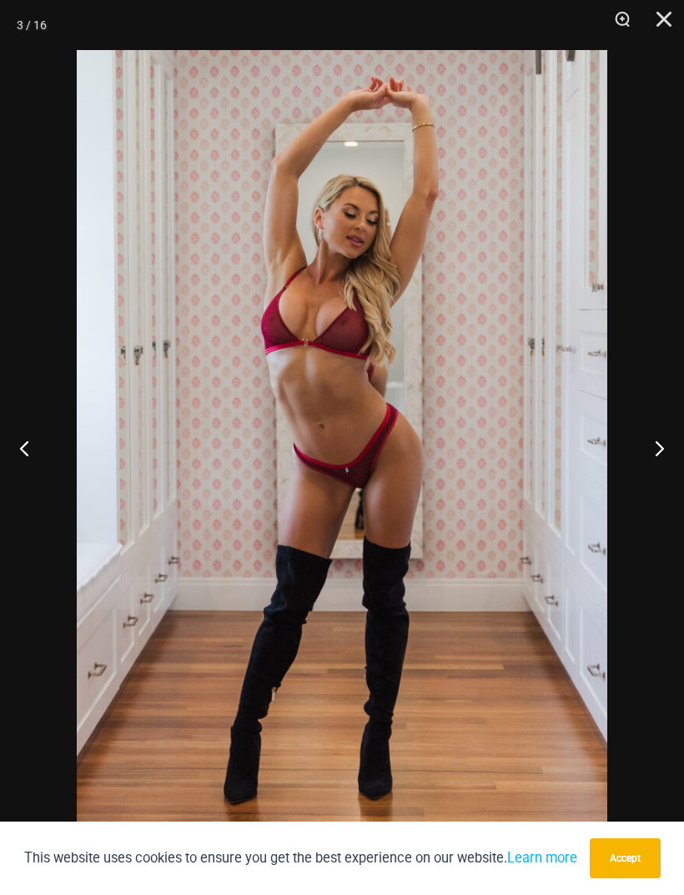
click at [664, 458] on button "Next" at bounding box center [652, 447] width 63 height 83
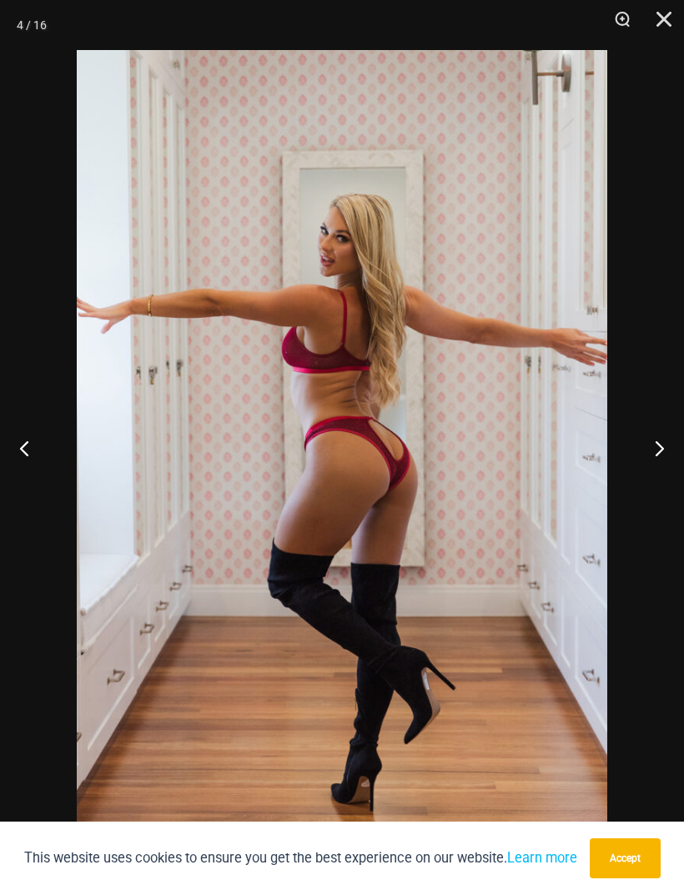
click at [667, 456] on button "Next" at bounding box center [652, 447] width 63 height 83
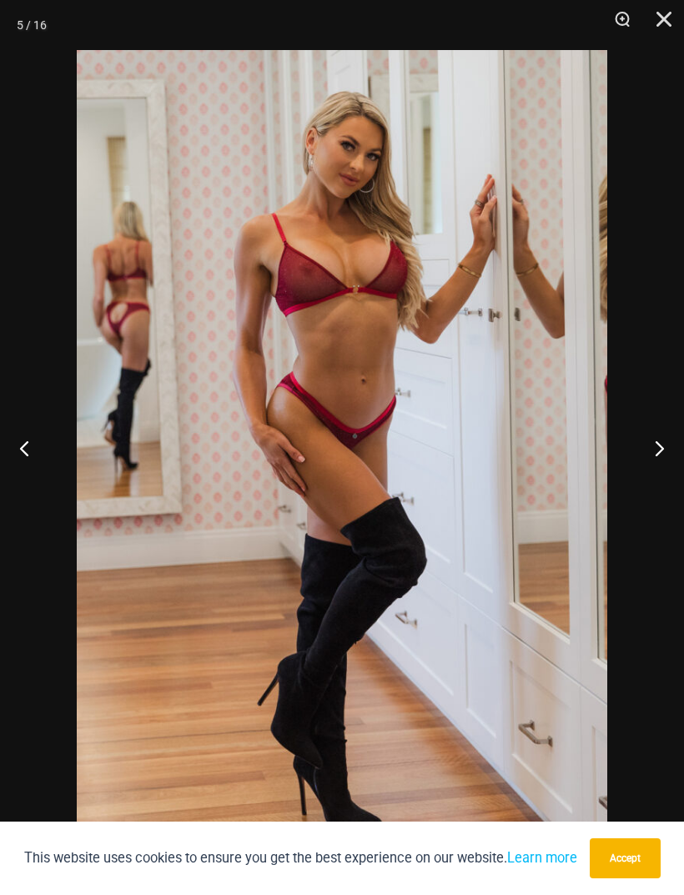
click at [665, 460] on button "Next" at bounding box center [652, 447] width 63 height 83
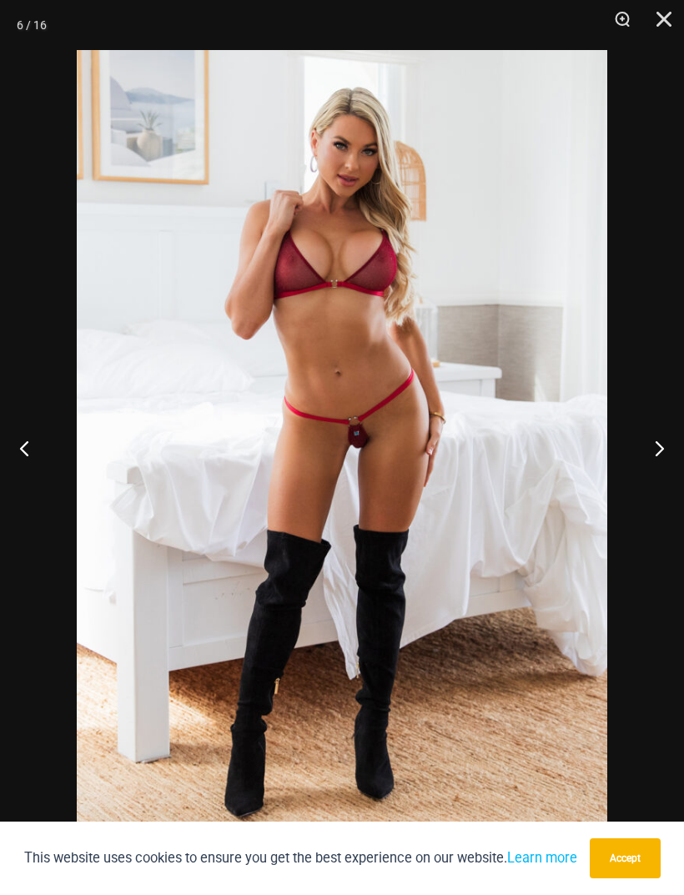
click at [664, 456] on button "Next" at bounding box center [652, 447] width 63 height 83
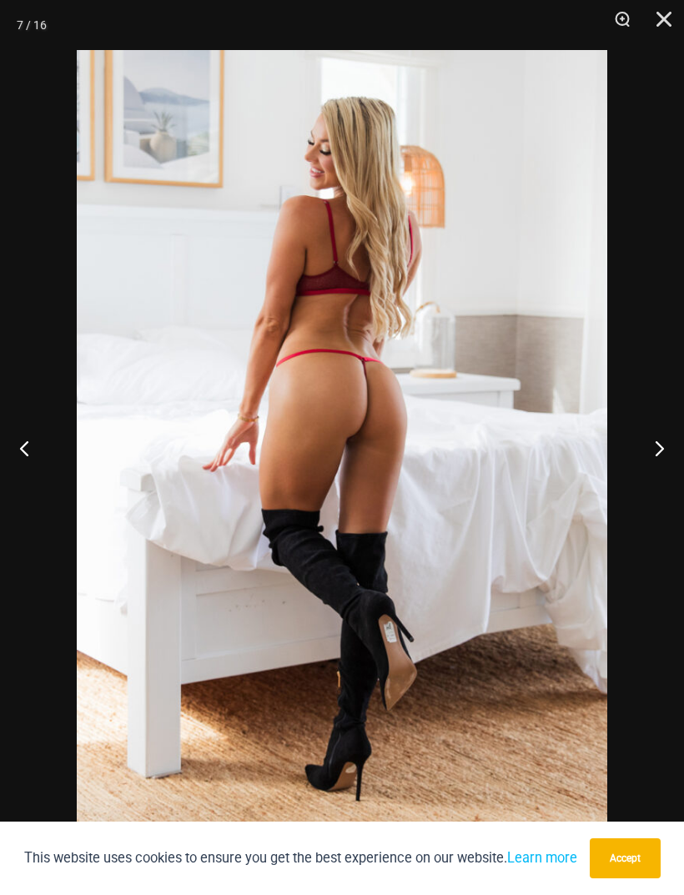
click at [672, 458] on button "Next" at bounding box center [652, 447] width 63 height 83
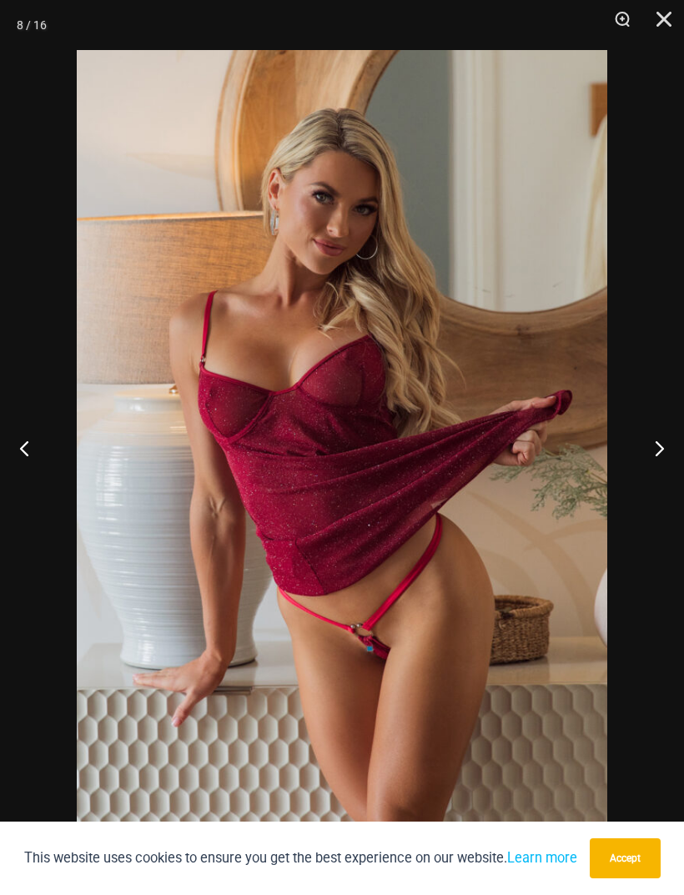
click at [659, 16] on button "Close" at bounding box center [658, 25] width 42 height 50
